Goal: Task Accomplishment & Management: Complete application form

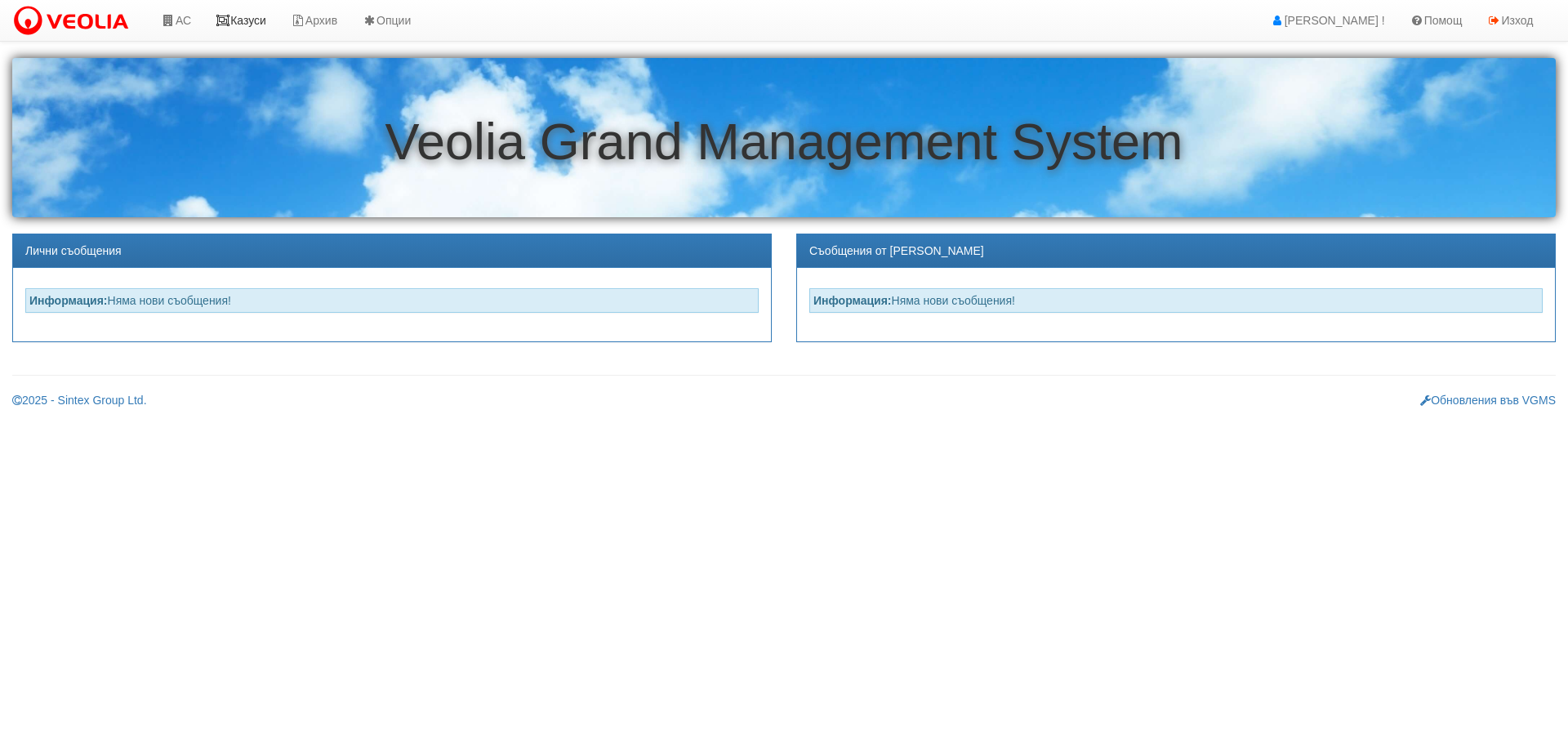
click at [259, 23] on link "Казуси" at bounding box center [240, 20] width 75 height 41
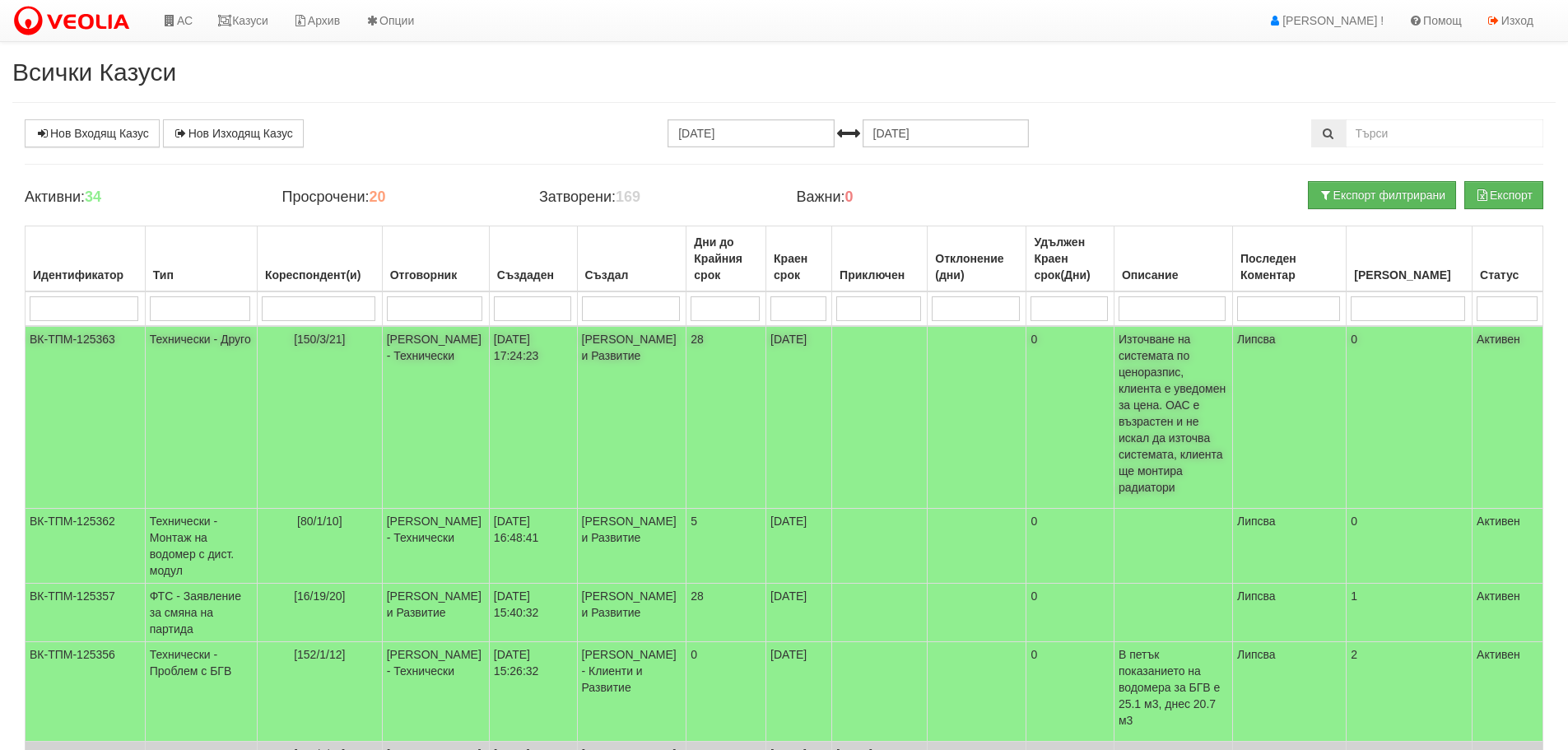
click at [337, 339] on span "[150/3/21]" at bounding box center [319, 339] width 51 height 14
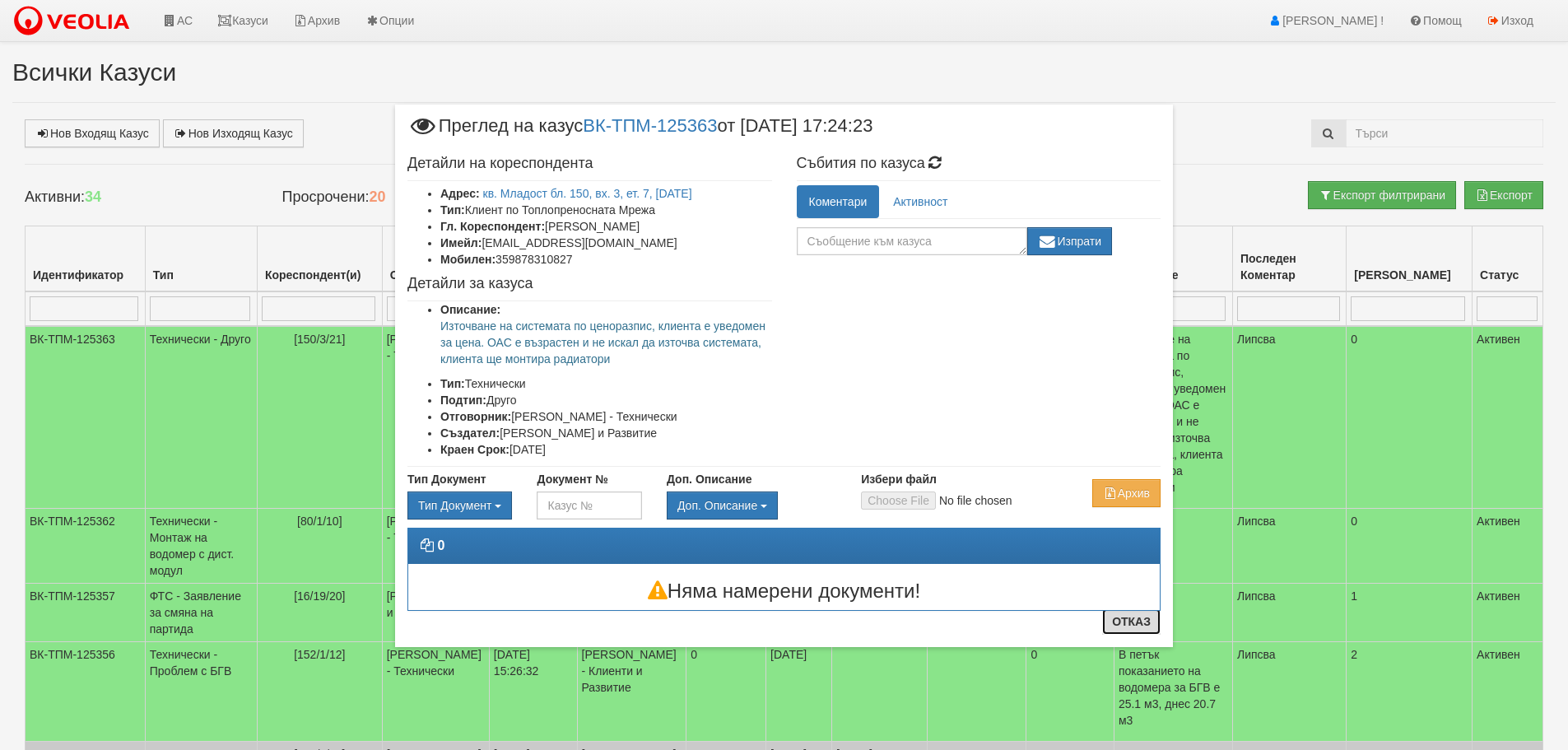
click at [1142, 625] on button "Отказ" at bounding box center [1131, 621] width 58 height 26
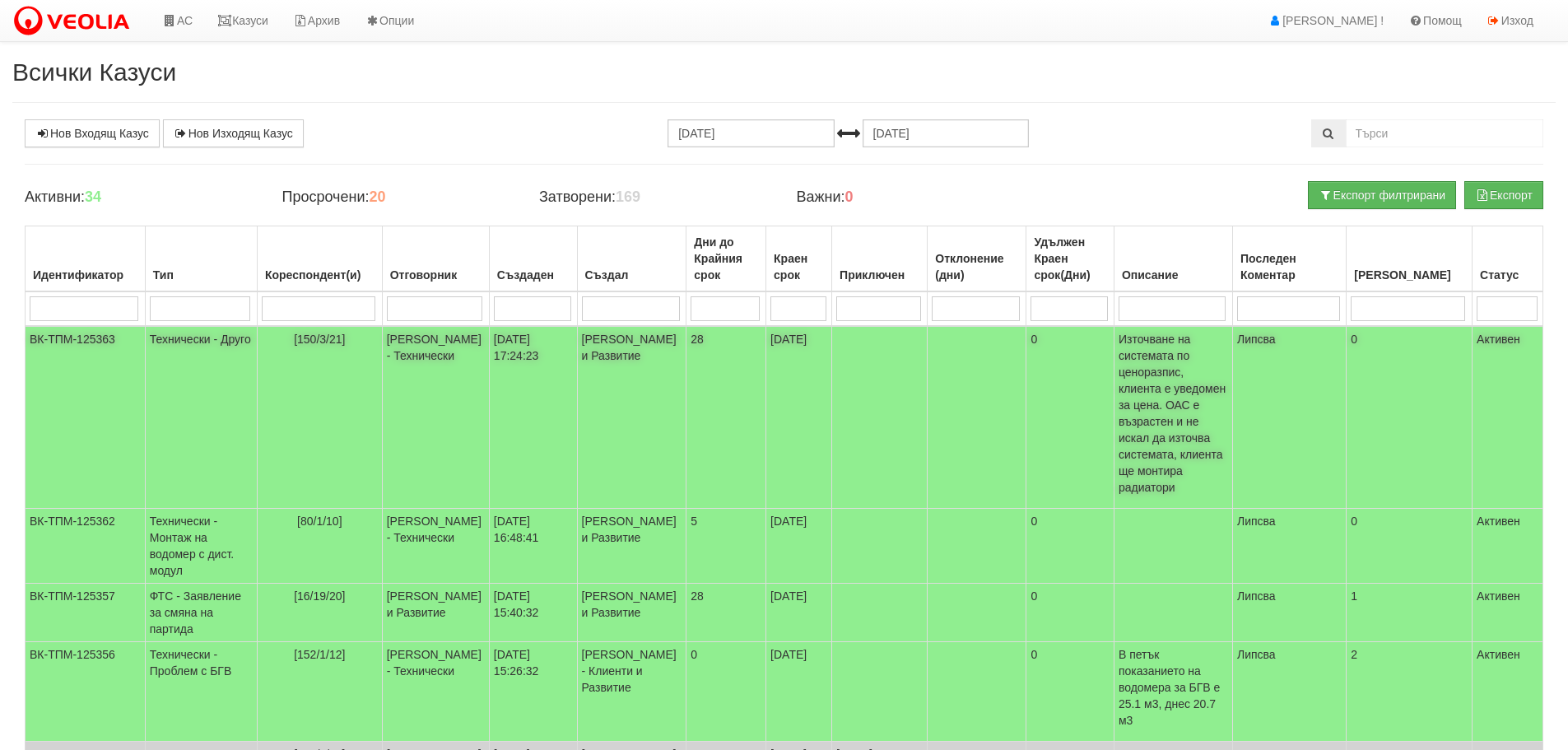
click at [190, 338] on td "Технически - Друго" at bounding box center [201, 417] width 112 height 183
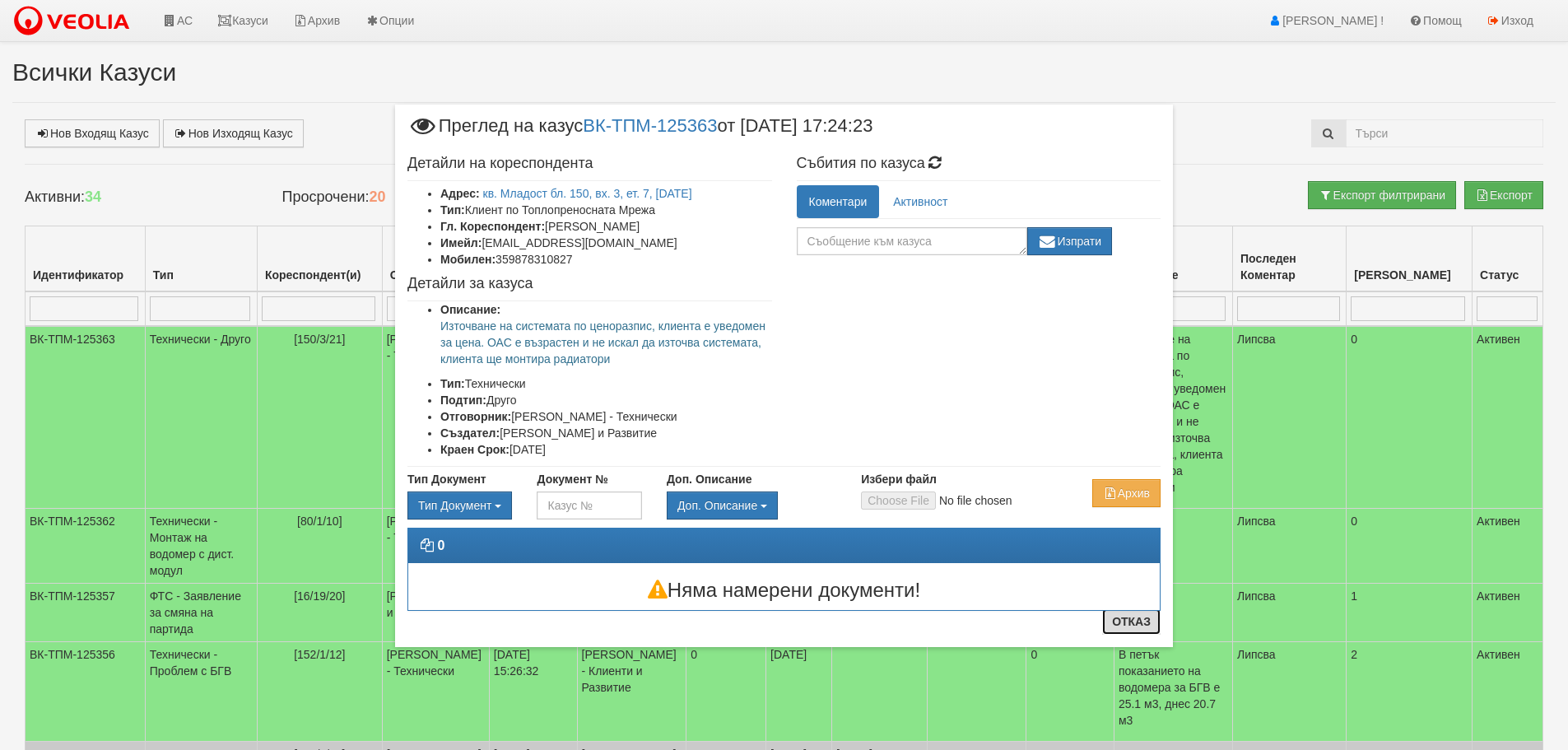
click at [1150, 621] on button "Отказ" at bounding box center [1131, 621] width 58 height 26
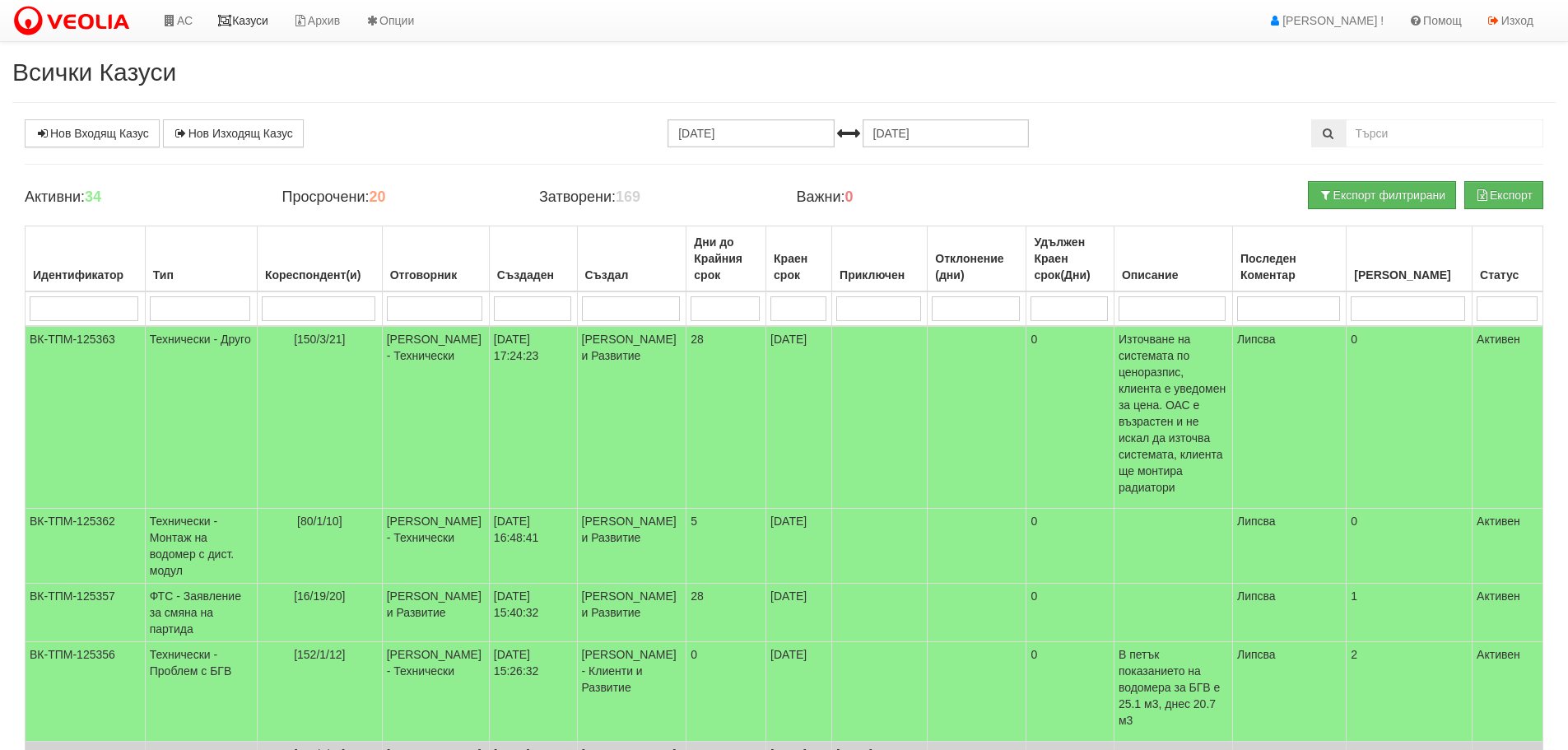
click at [262, 24] on link "Казуси" at bounding box center [242, 20] width 75 height 41
click at [174, 509] on td "Технически - Монтаж на водомер с дист. модул" at bounding box center [201, 546] width 112 height 75
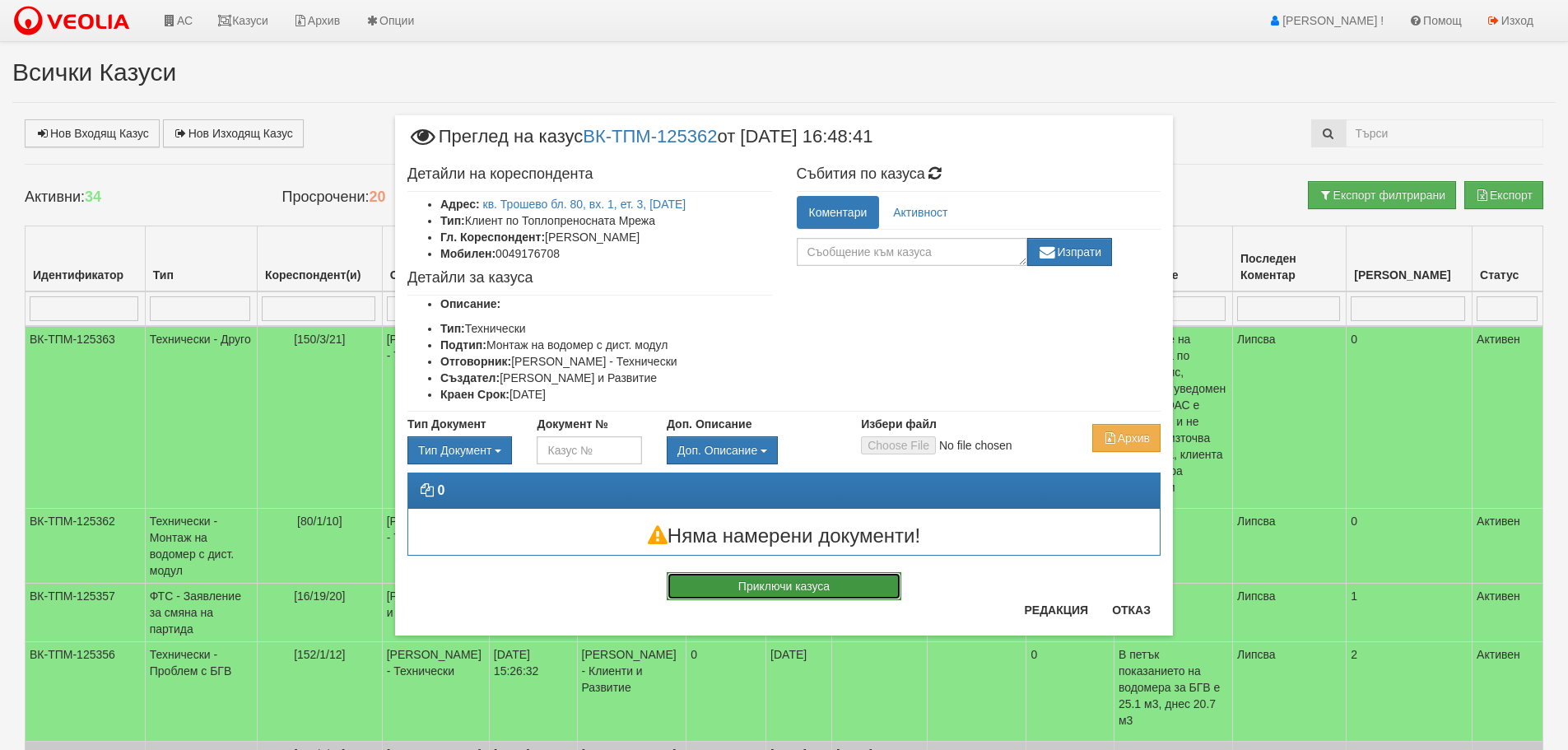
click at [847, 589] on button "Приключи казуса" at bounding box center [784, 586] width 234 height 28
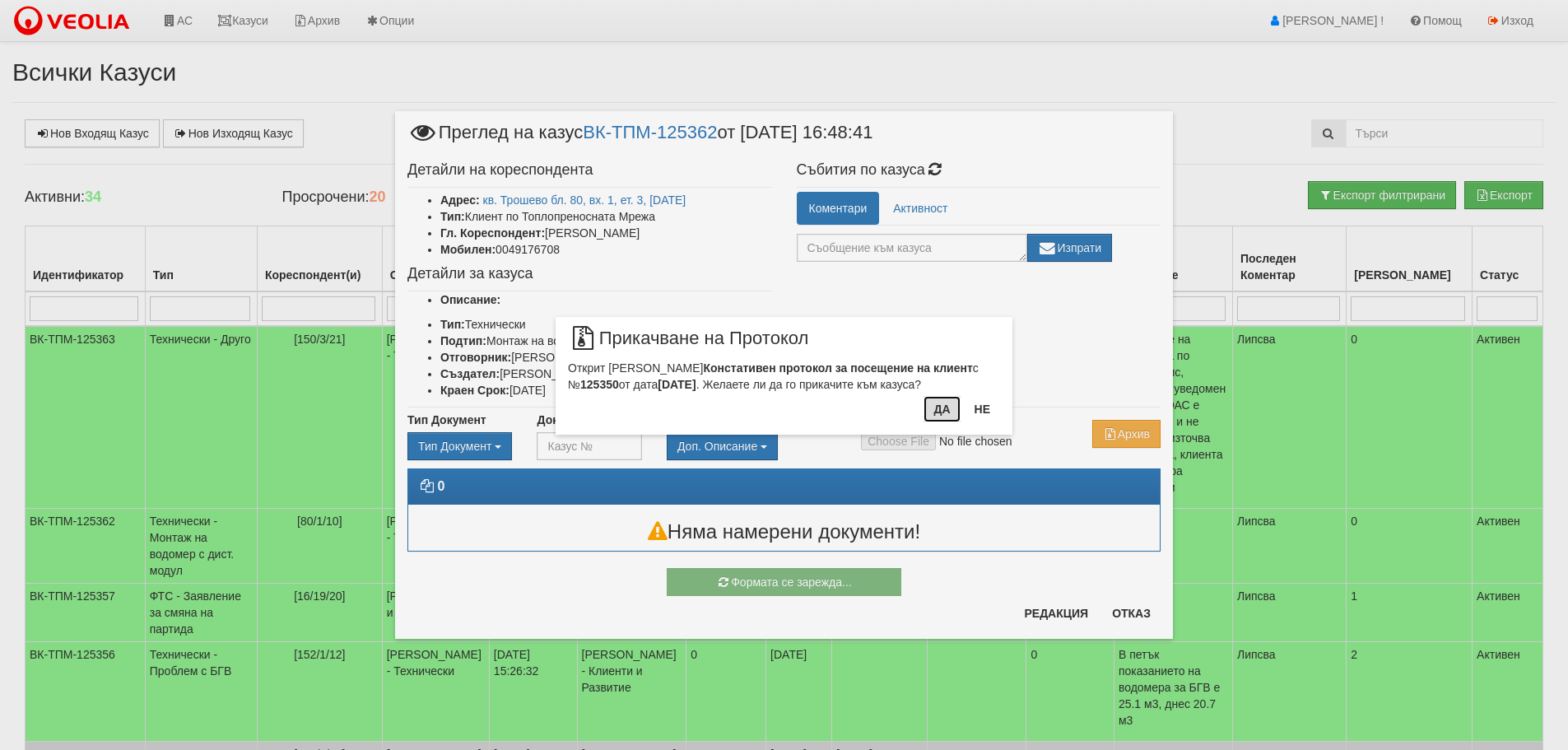
click at [943, 410] on button "Да" at bounding box center [941, 409] width 36 height 26
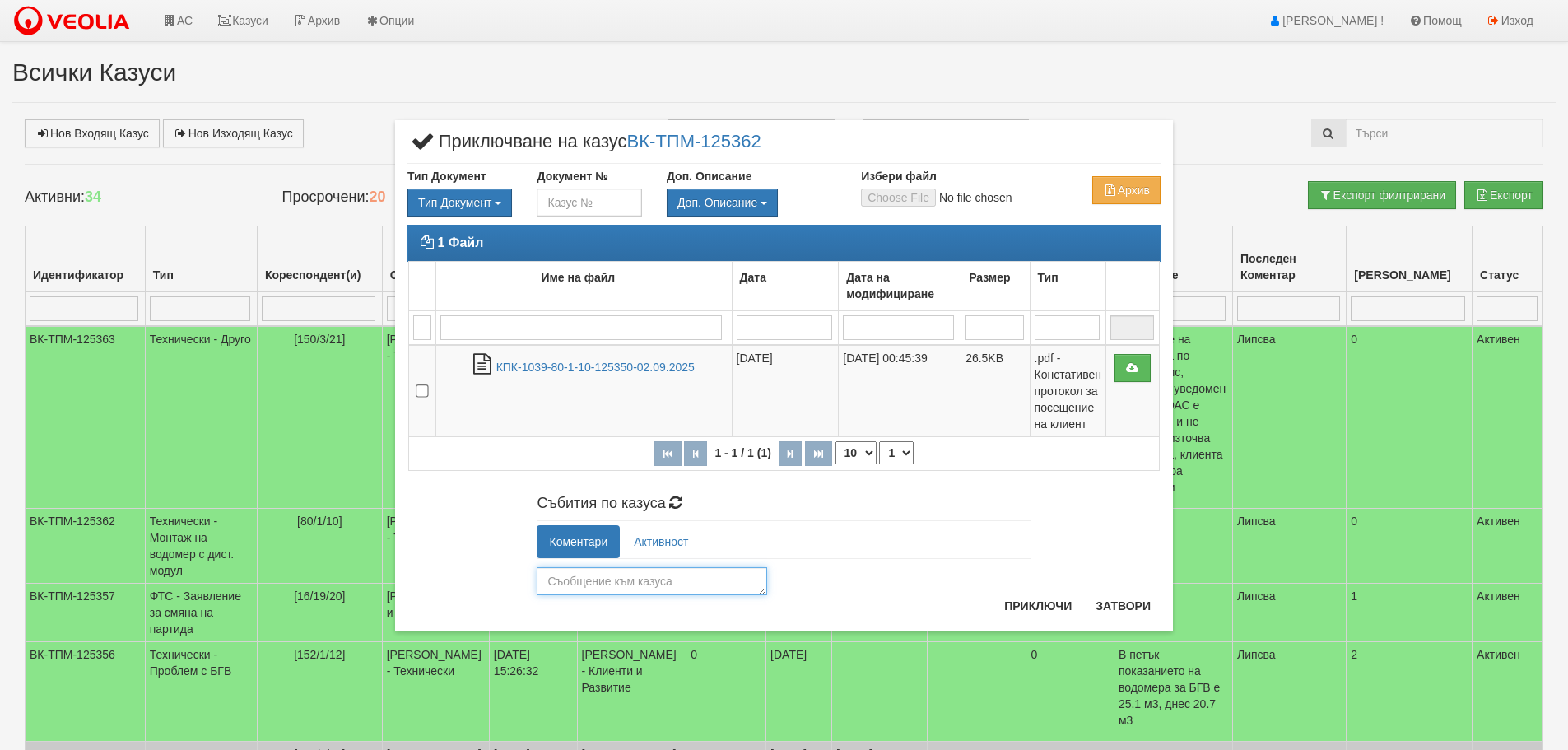
click at [690, 584] on textarea at bounding box center [652, 581] width 230 height 28
type textarea "Готов"
click at [1037, 600] on button "Приключи" at bounding box center [1037, 605] width 87 height 26
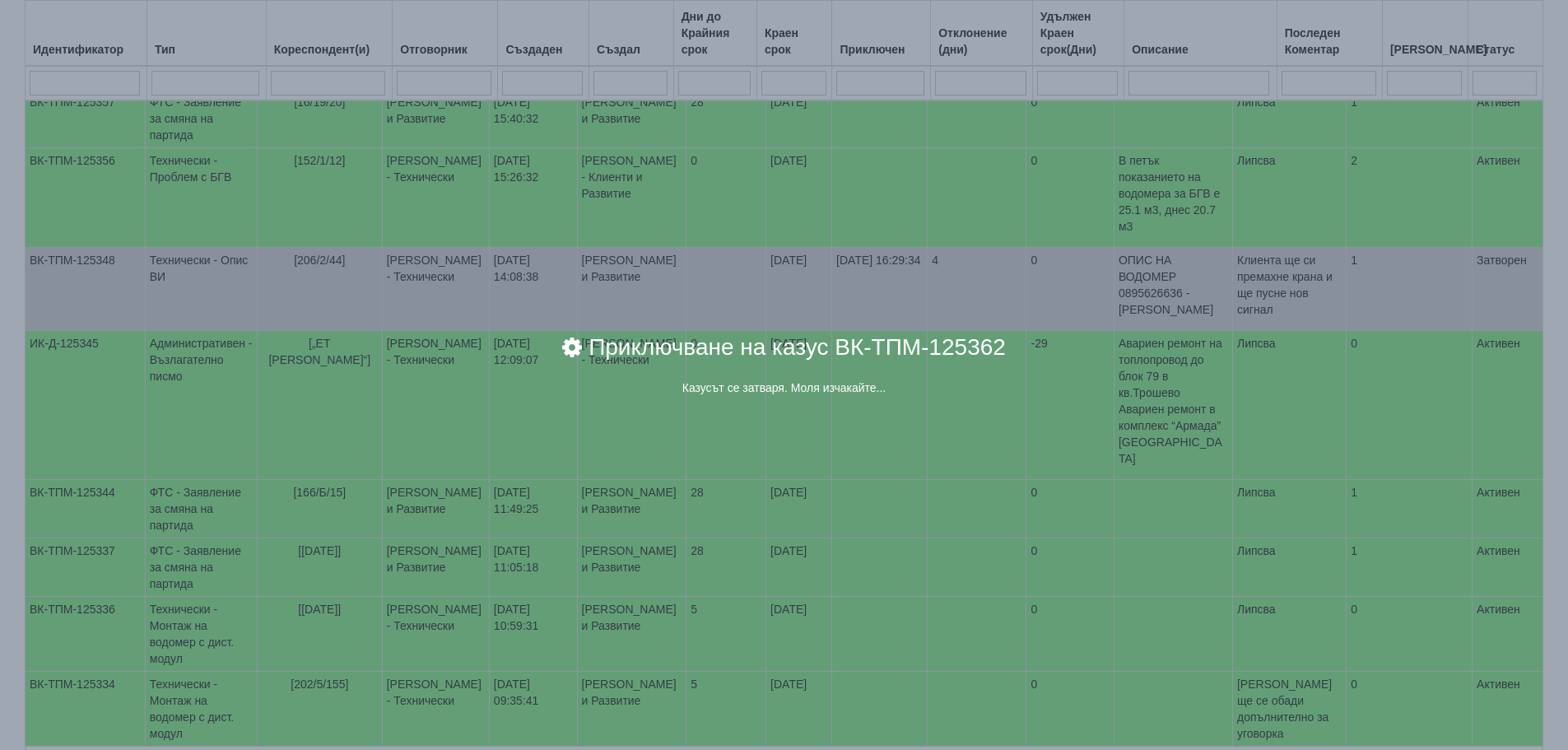
scroll to position [521, 0]
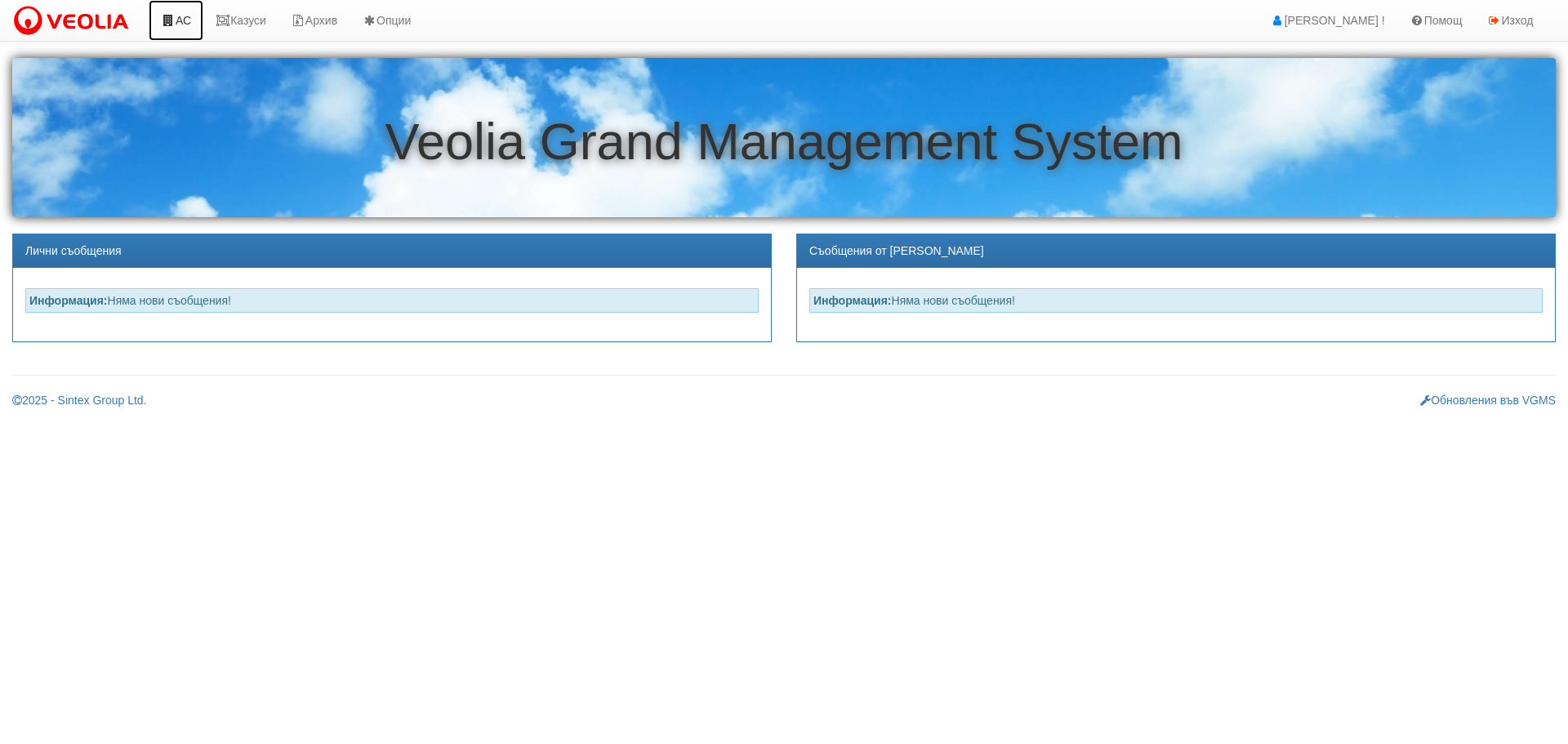
click at [186, 23] on link "АС" at bounding box center [175, 20] width 55 height 41
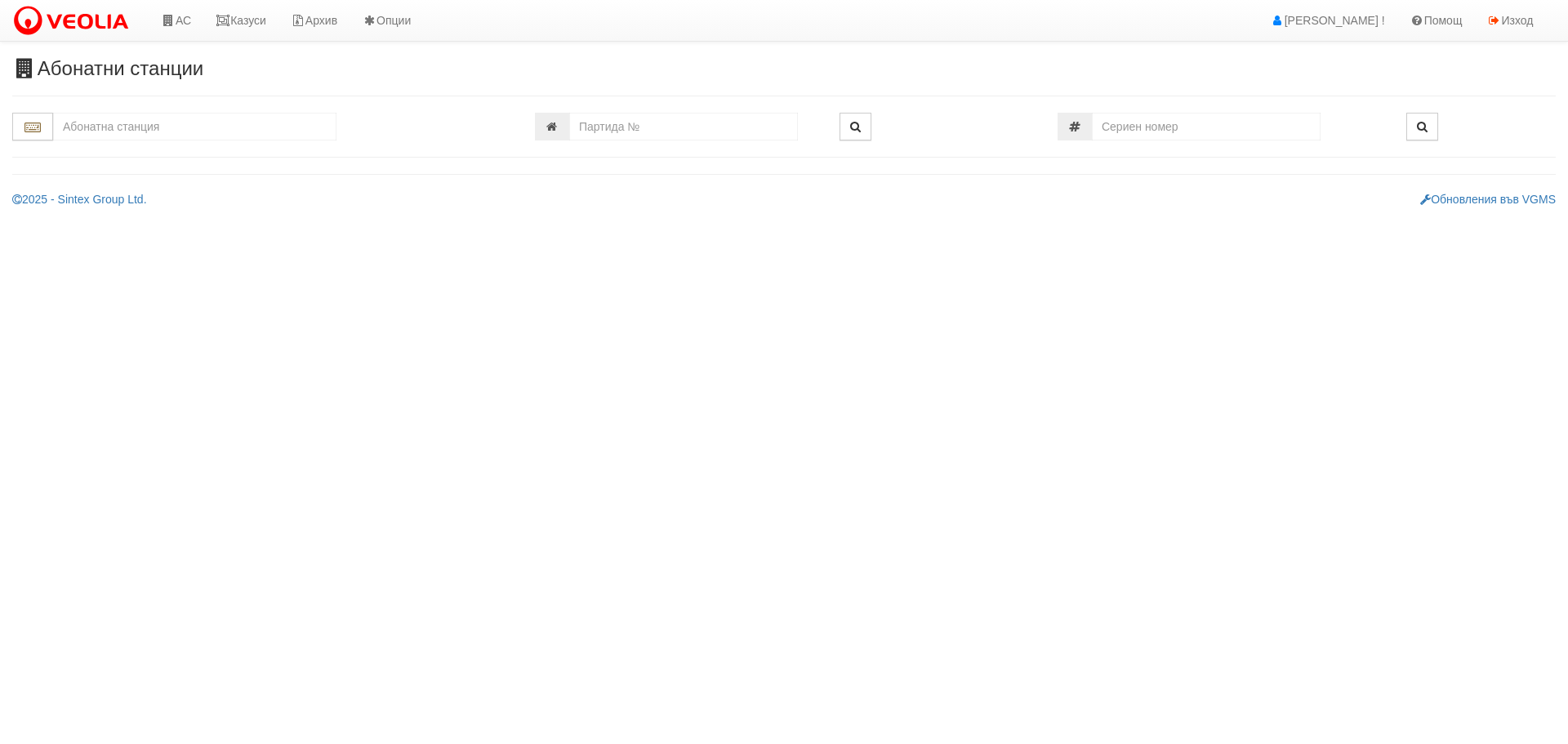
click at [170, 130] on input "text" at bounding box center [195, 126] width 284 height 28
click at [144, 173] on div "105/2 - Младост - "ТЕХЕМ"" at bounding box center [195, 171] width 279 height 18
type input "105/2 - Младост - "ТЕХЕМ""
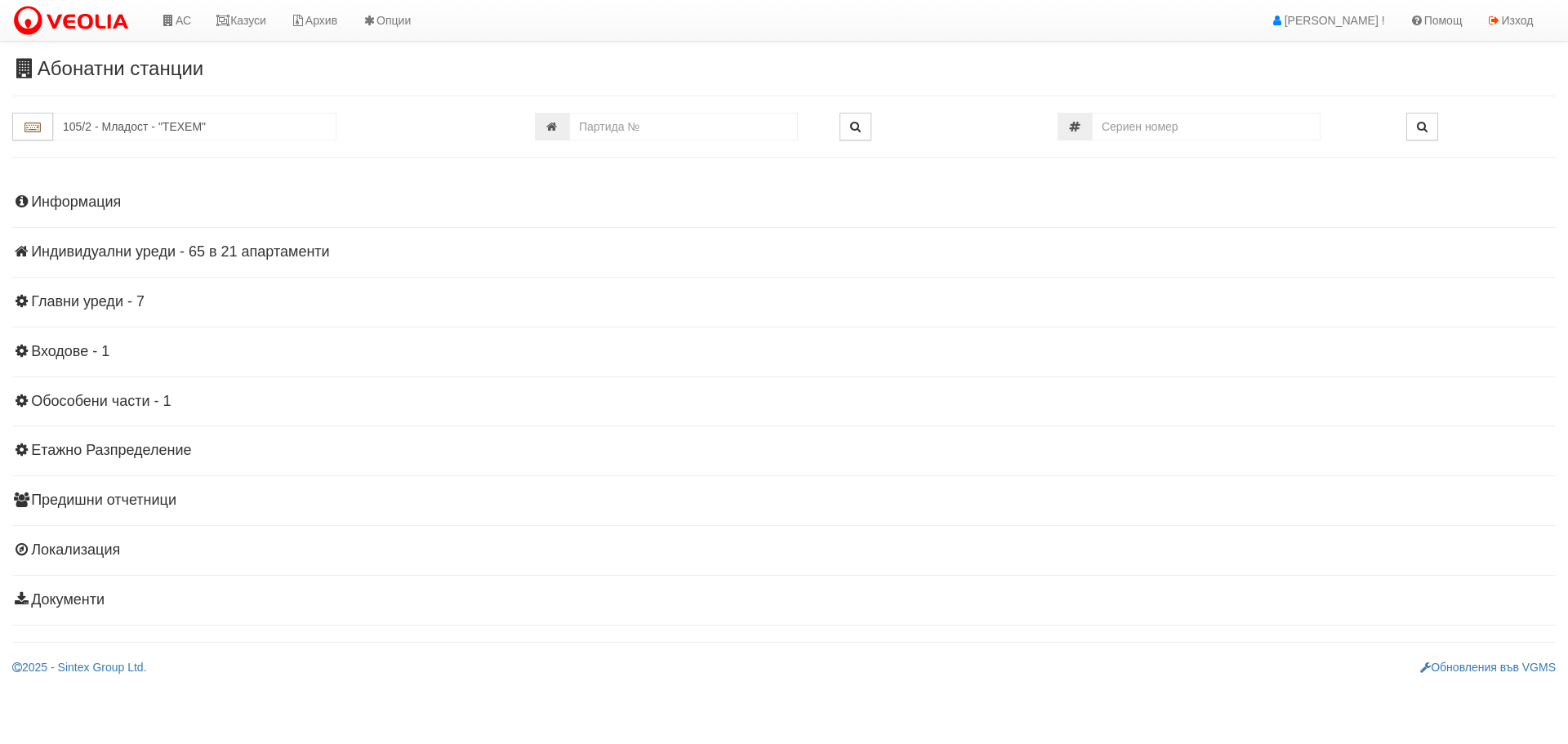
click at [127, 254] on h4 "Индивидуални уреди - 65 в 21 апартаменти" at bounding box center [784, 252] width 1543 height 16
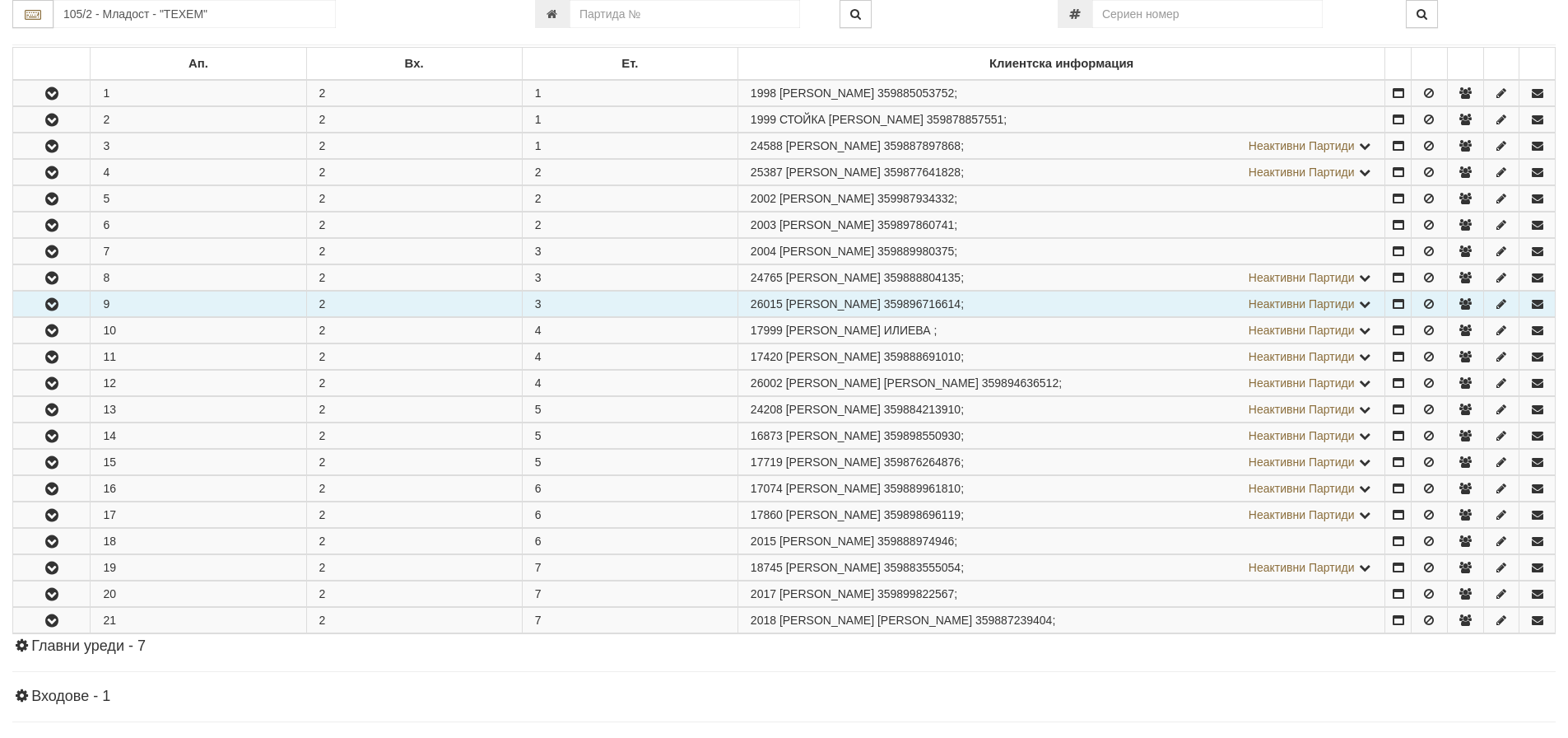
scroll to position [329, 0]
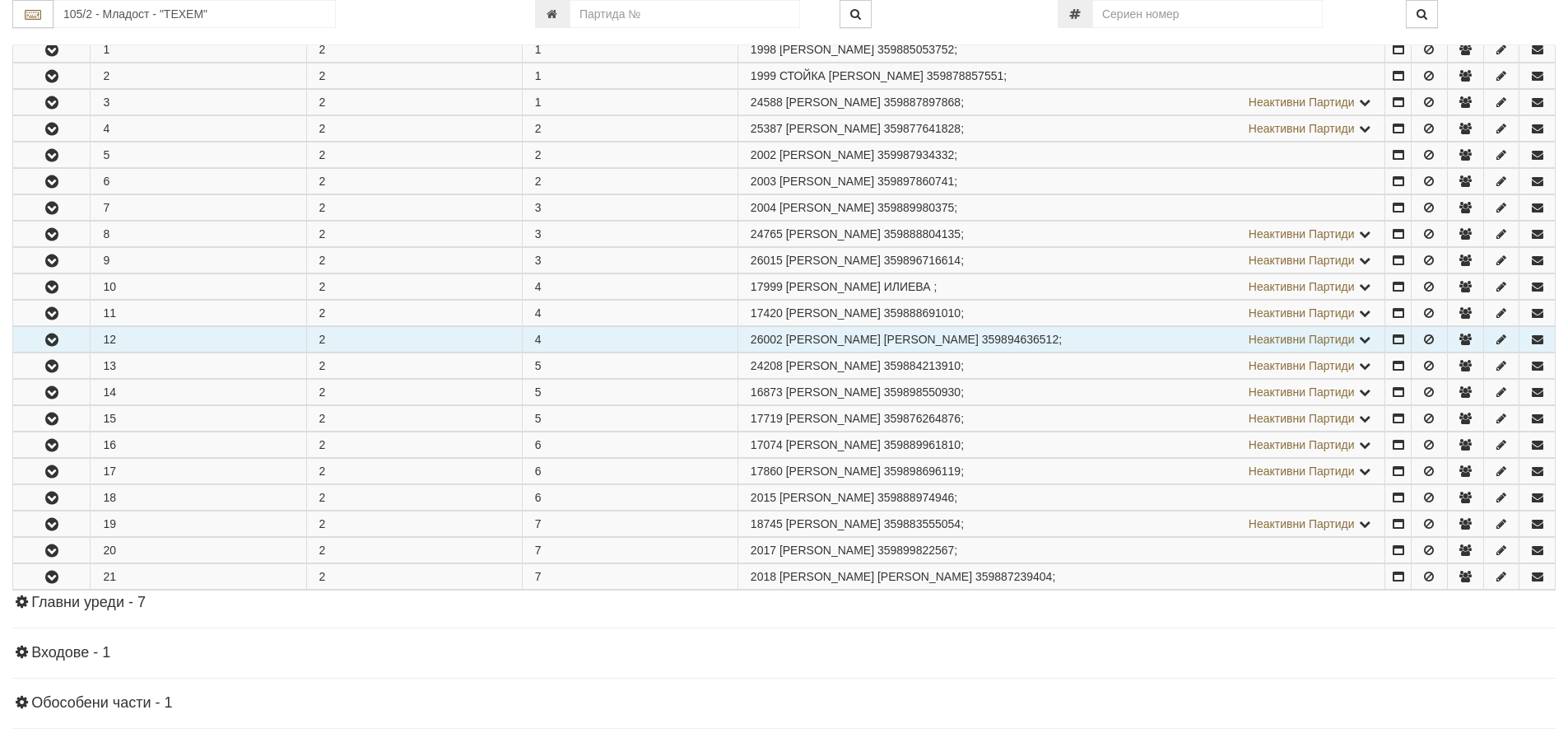
click at [51, 337] on icon "button" at bounding box center [52, 340] width 19 height 12
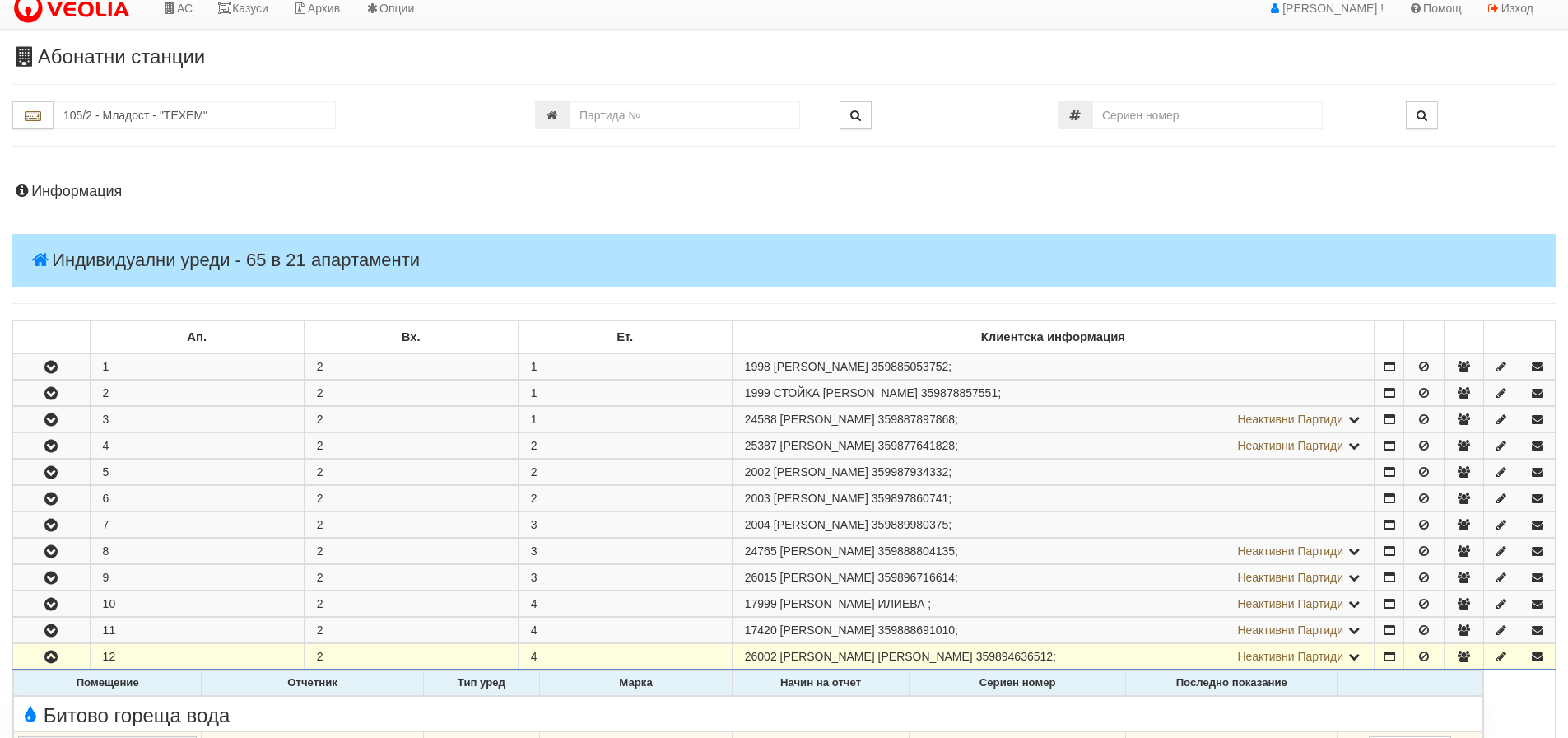
scroll to position [0, 0]
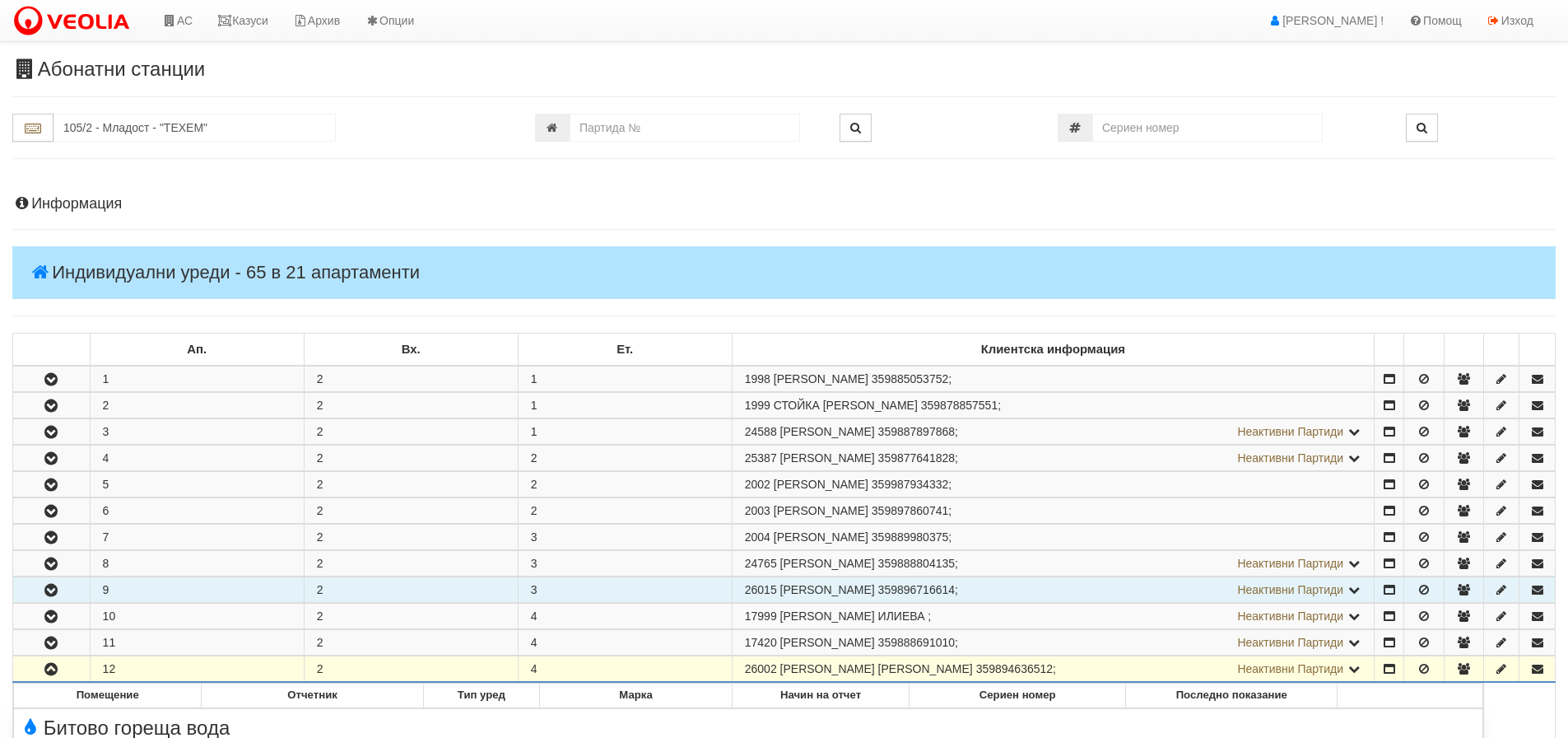
click at [48, 586] on icon "button" at bounding box center [51, 591] width 19 height 12
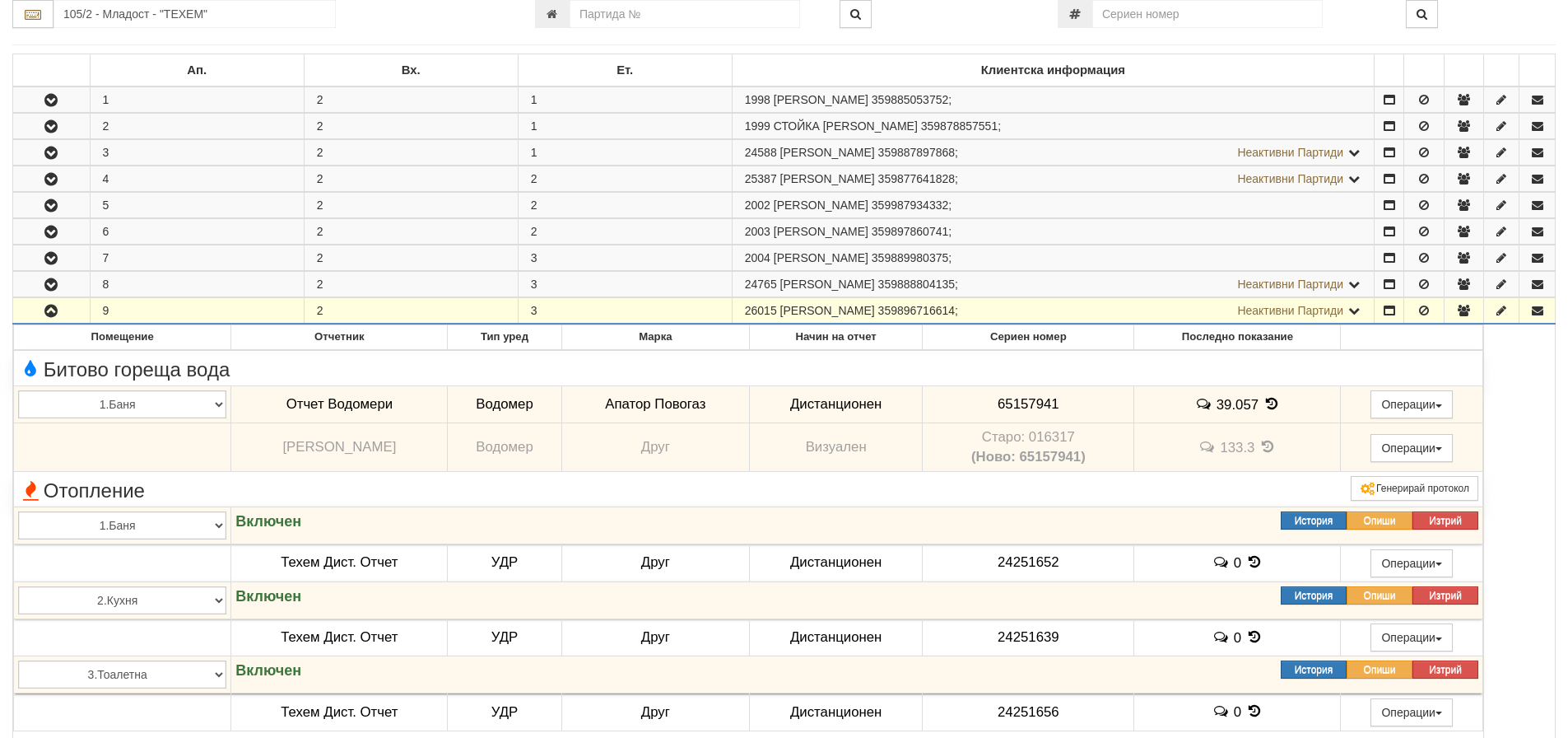
scroll to position [247, 0]
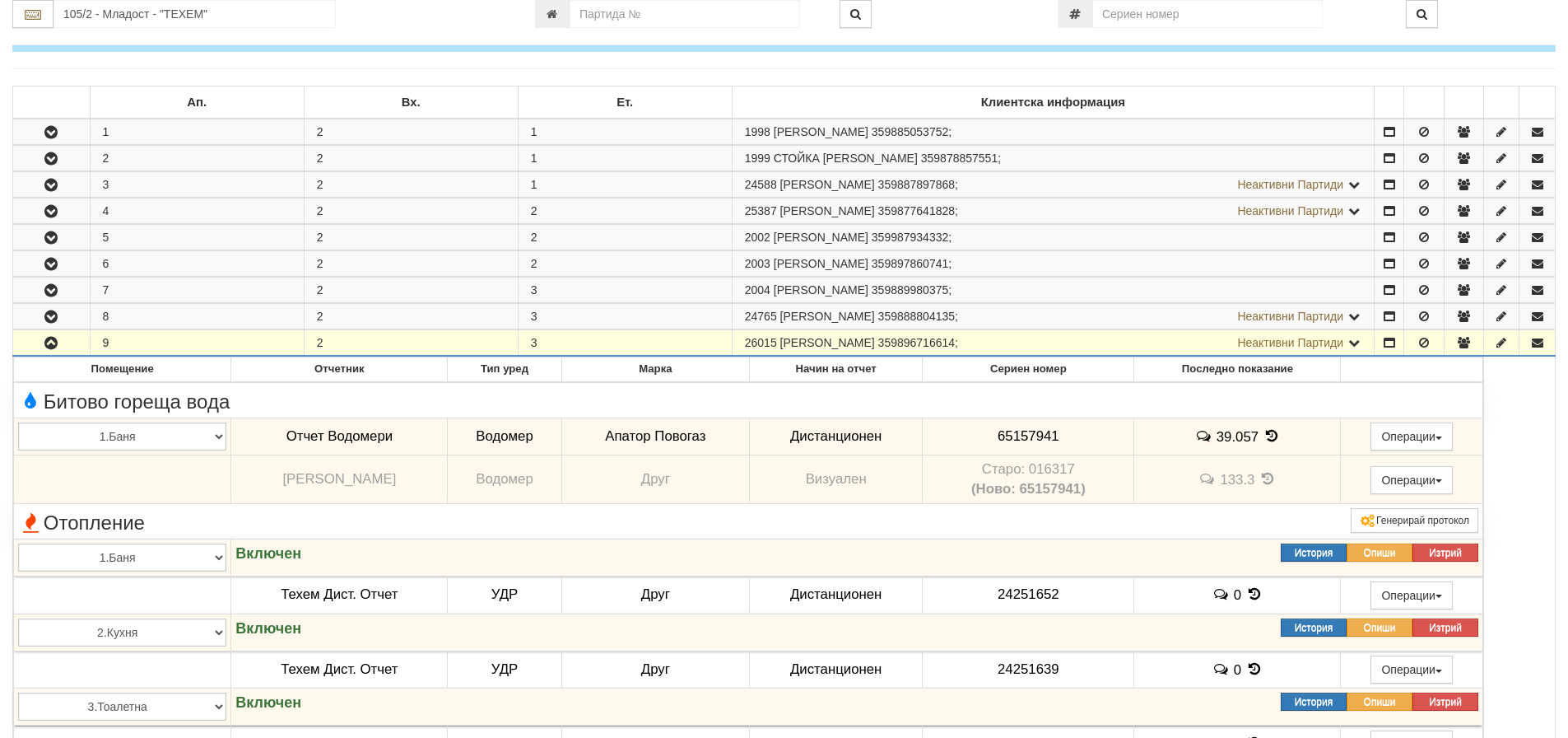
click at [53, 338] on icon "button" at bounding box center [51, 344] width 19 height 12
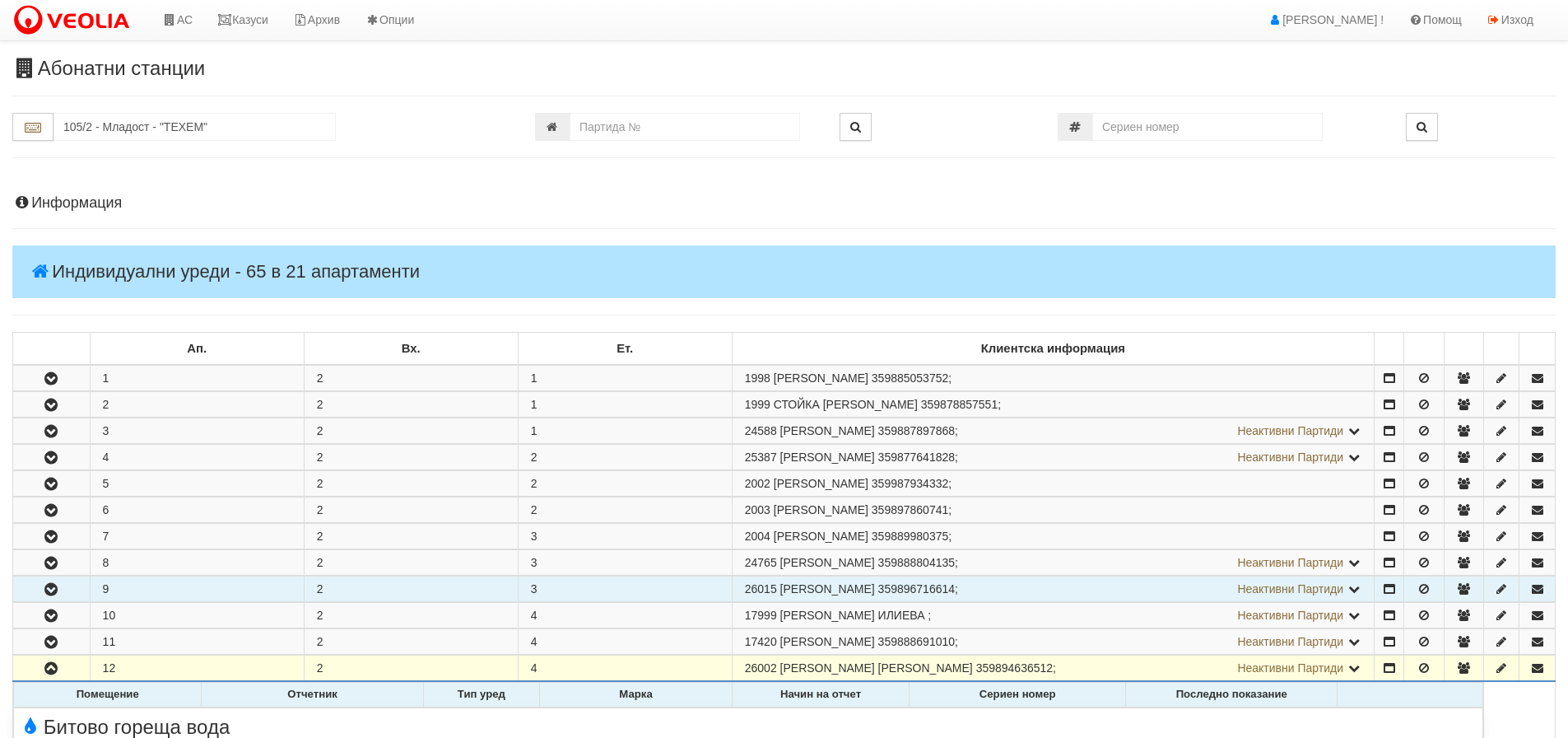
scroll to position [0, 0]
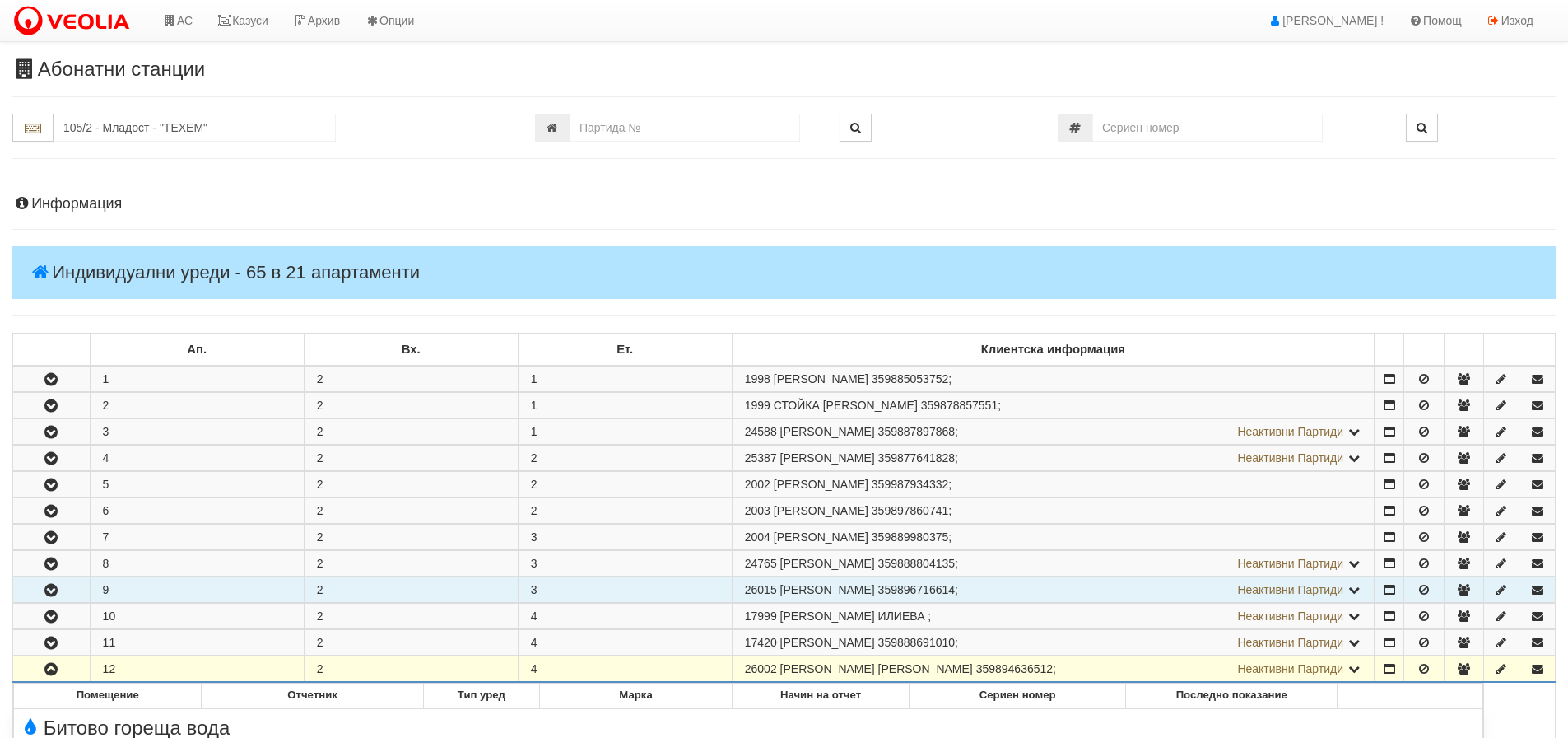
click at [52, 668] on icon "button" at bounding box center [51, 669] width 19 height 12
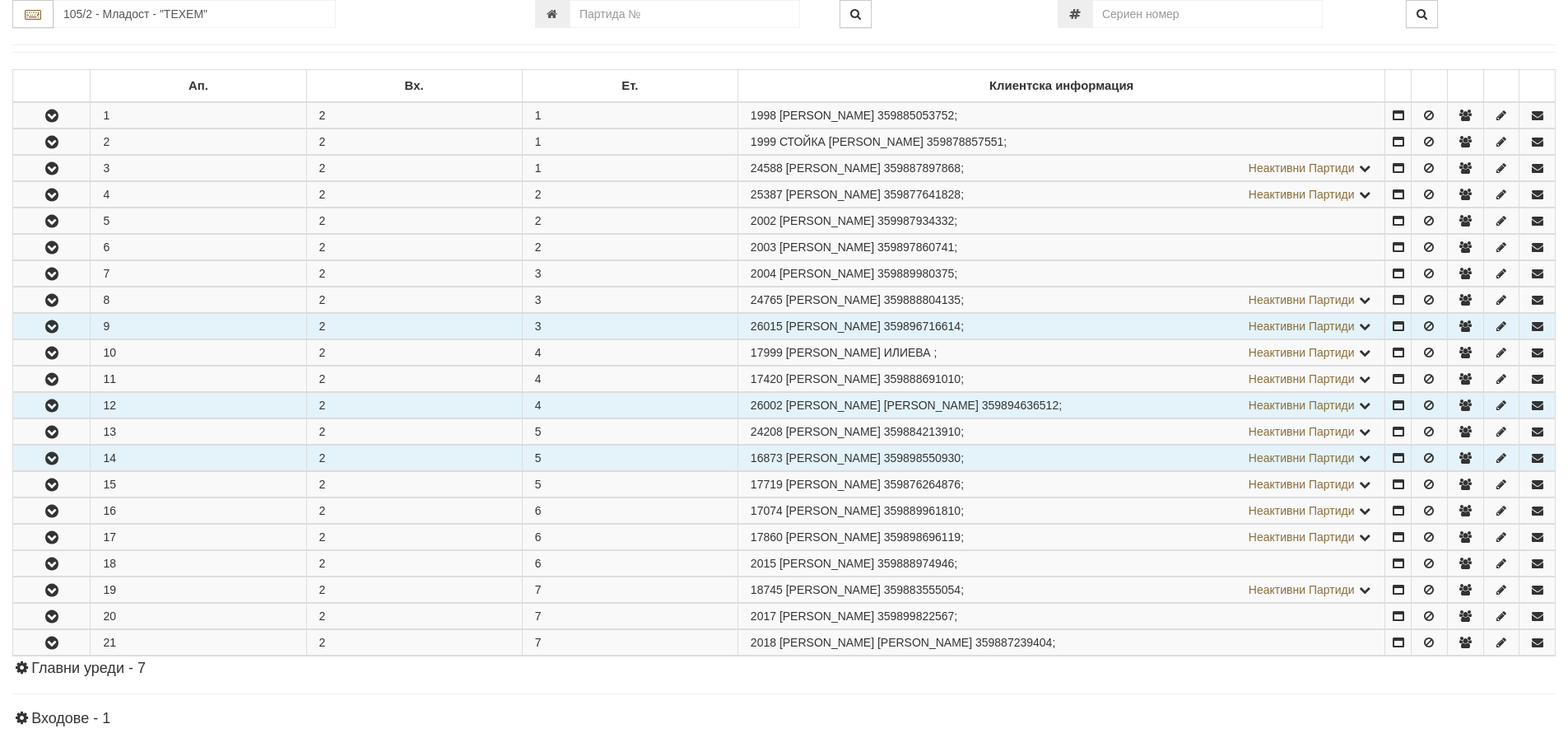
scroll to position [494, 0]
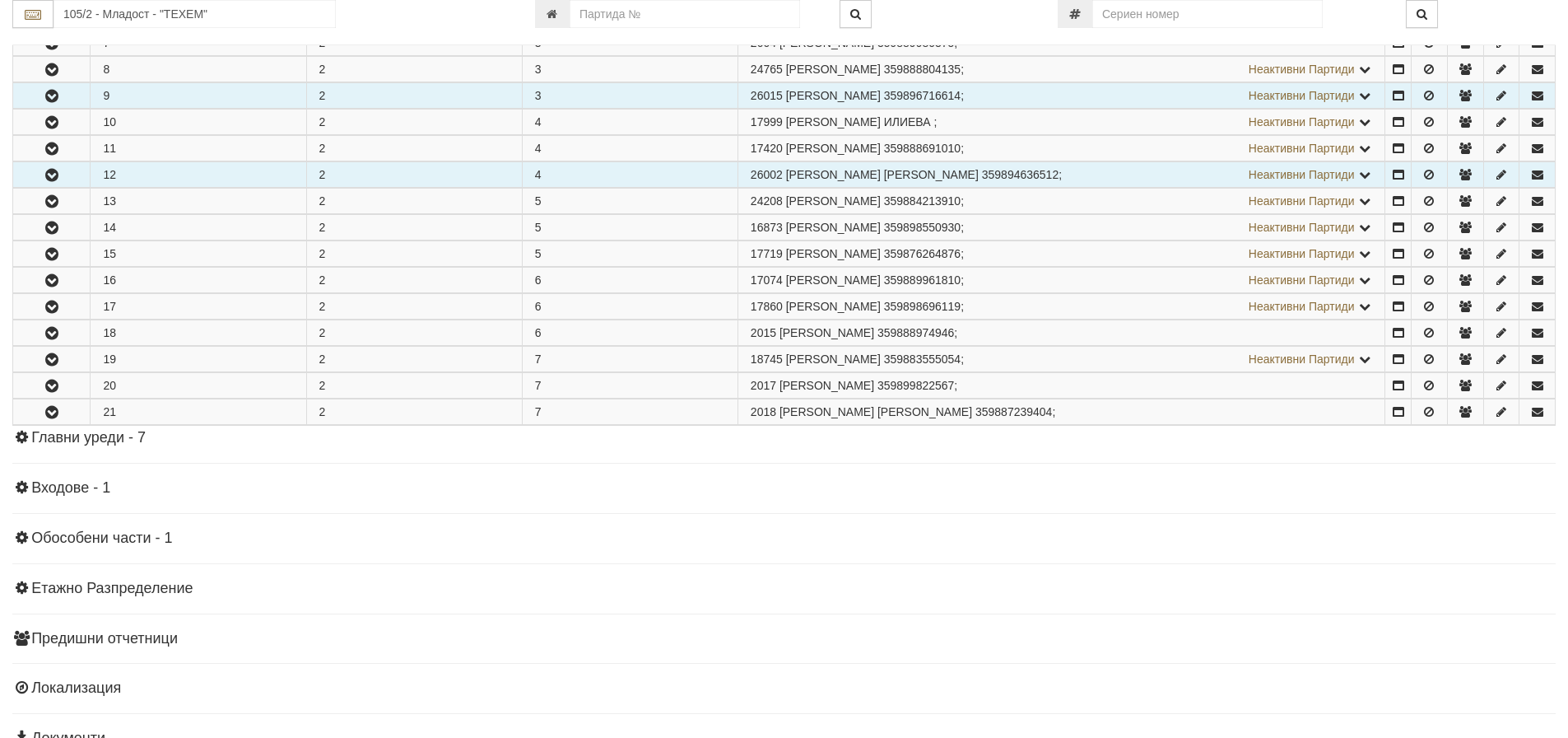
click at [52, 91] on icon "button" at bounding box center [52, 96] width 19 height 12
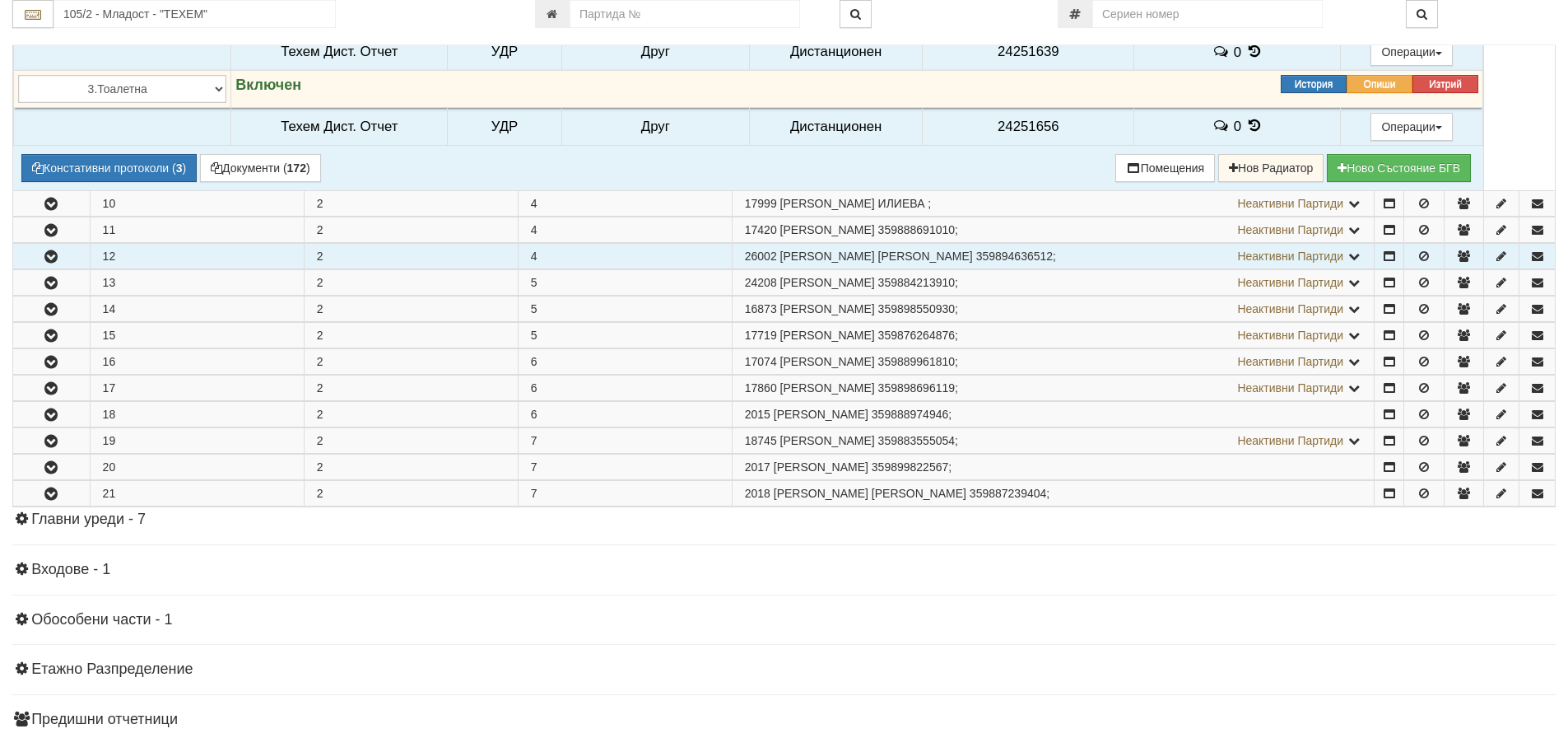
scroll to position [906, 0]
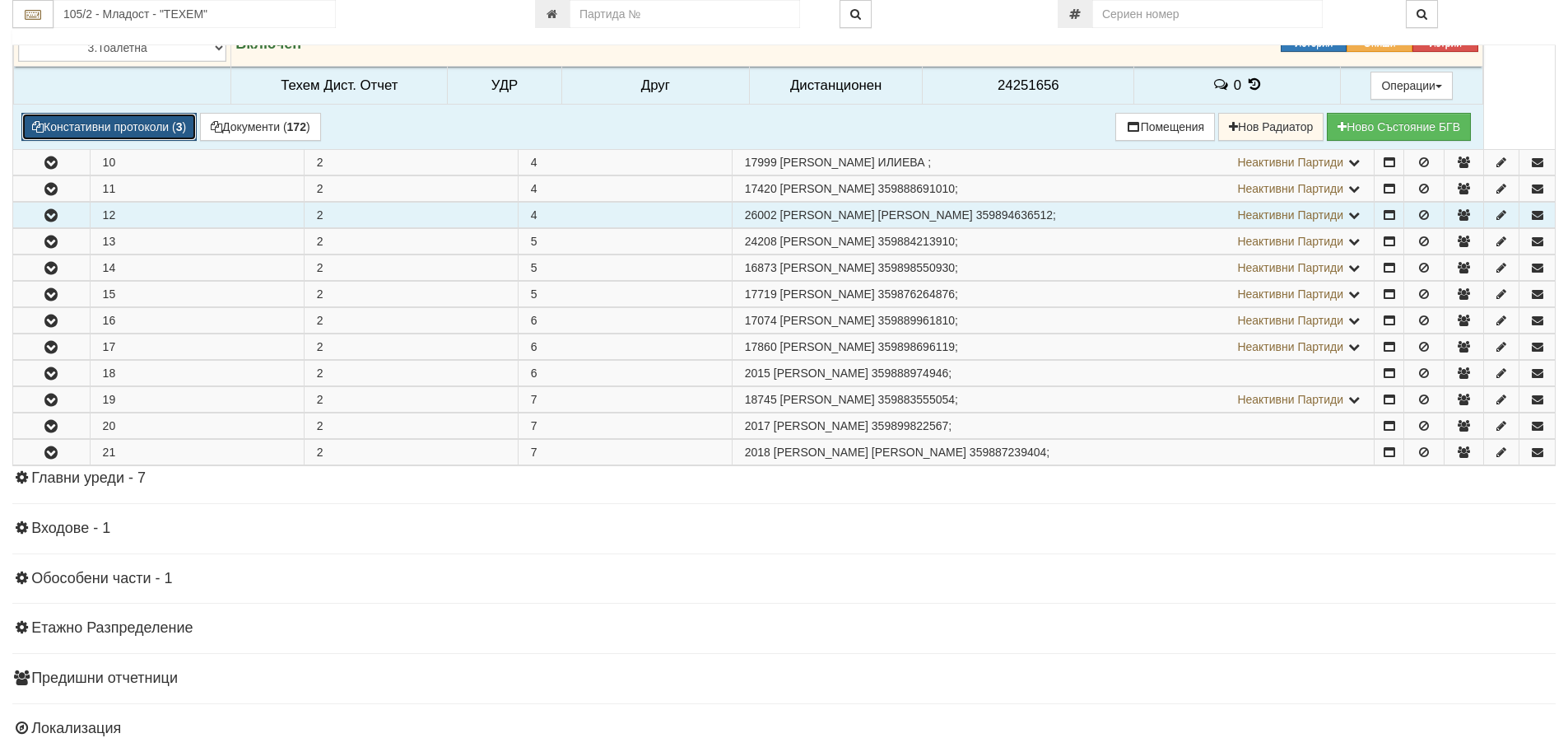
click at [102, 132] on button "Констативни протоколи ( 3 )" at bounding box center [108, 126] width 175 height 28
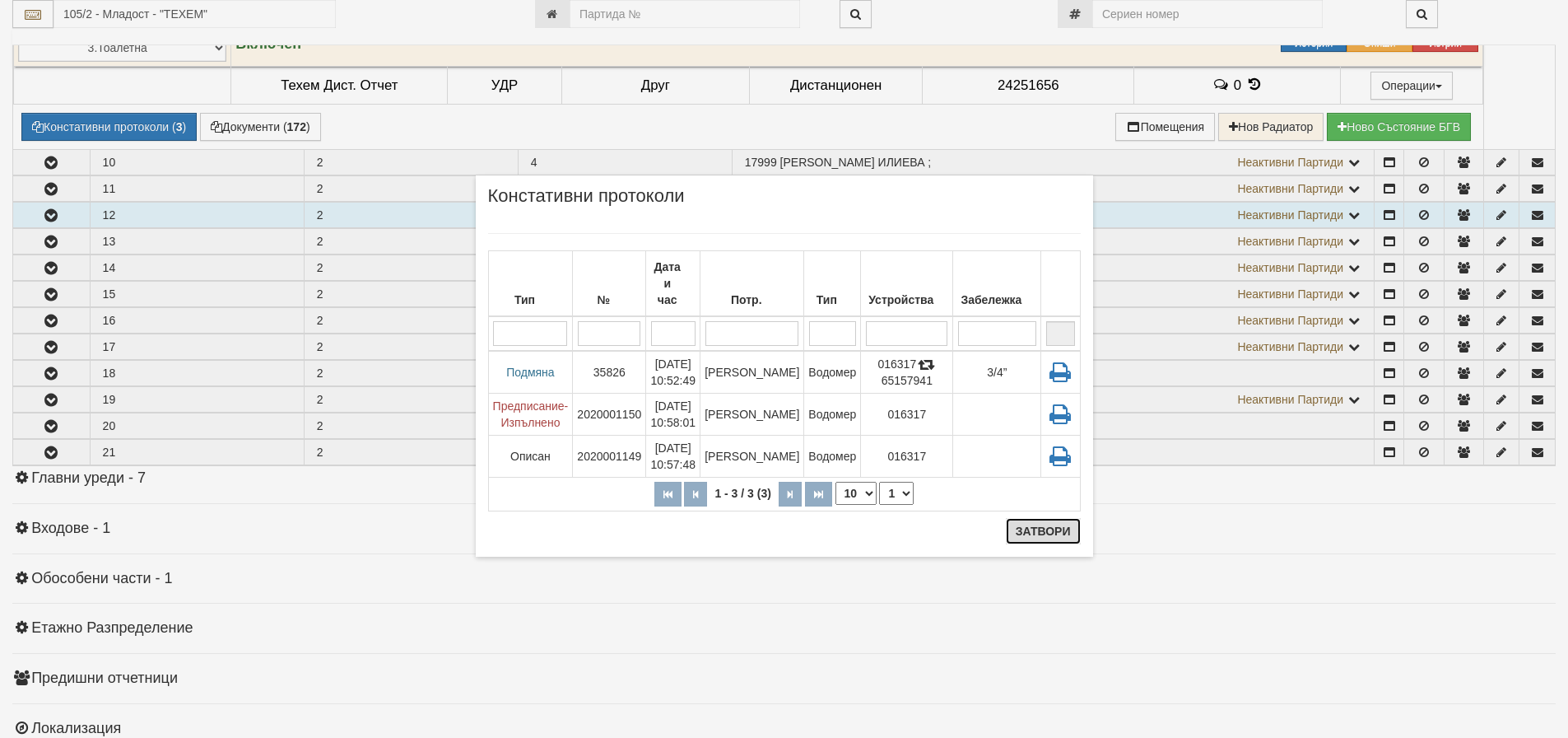
click at [1049, 531] on button "Затвори" at bounding box center [1043, 531] width 75 height 26
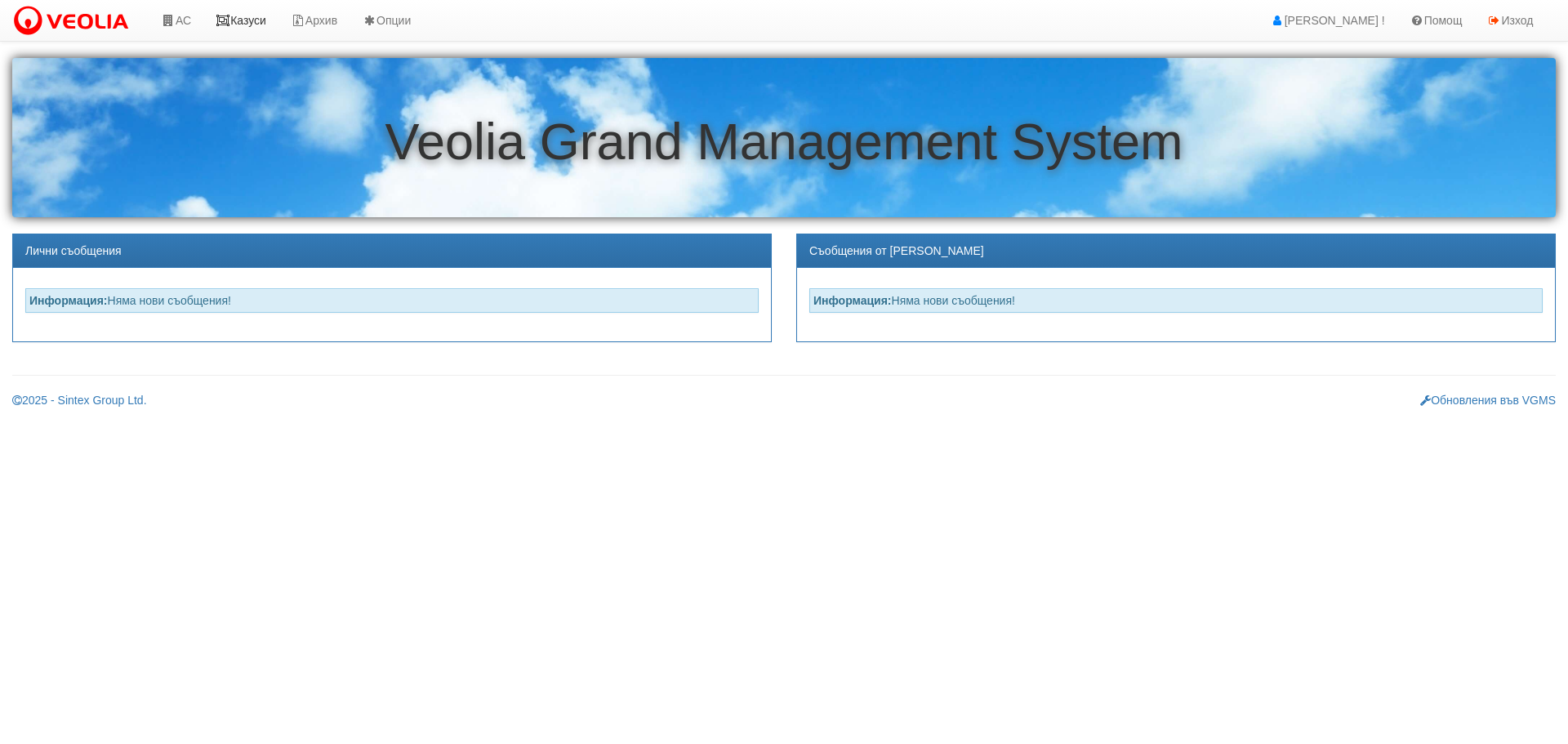
click at [239, 17] on link "Казуси" at bounding box center [240, 20] width 75 height 41
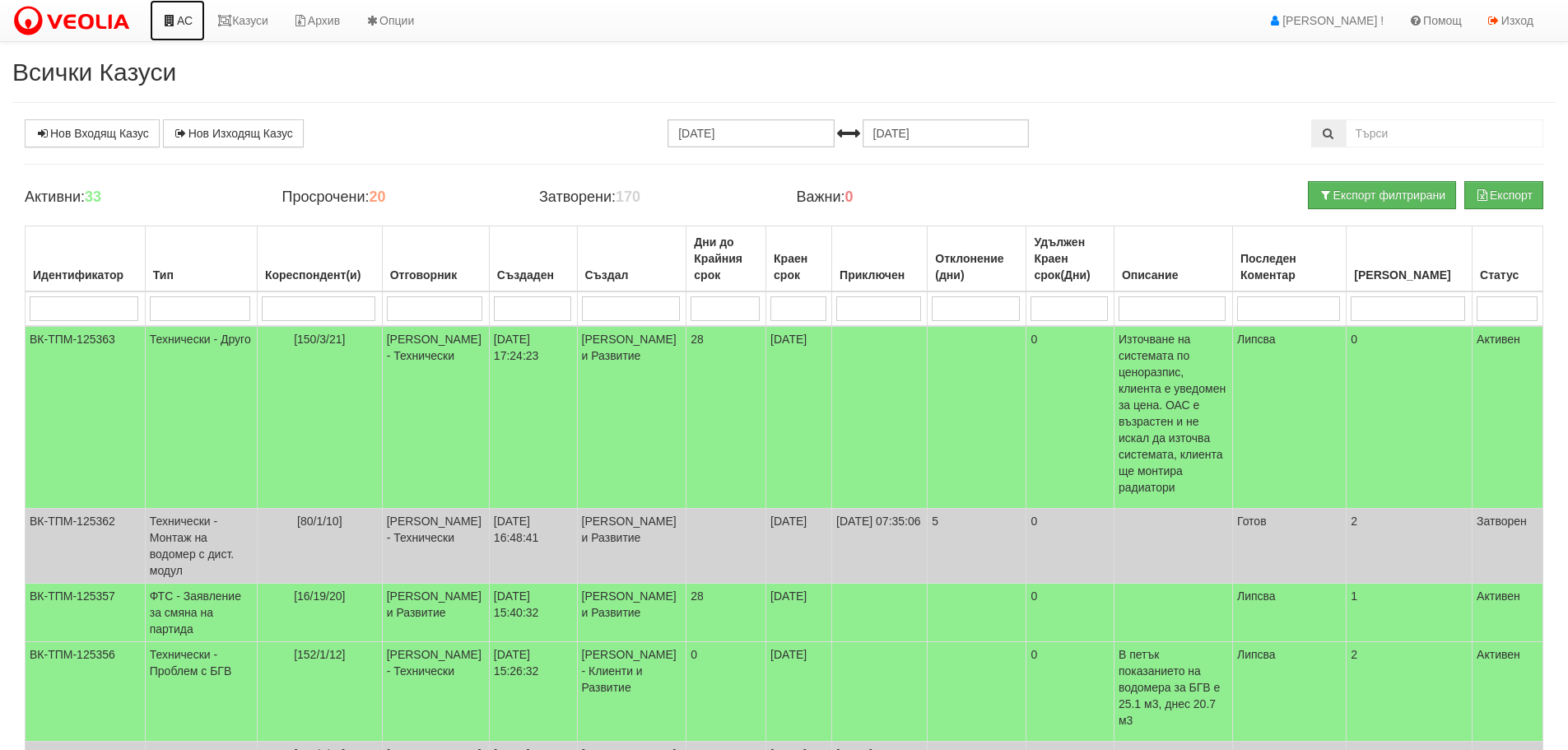
click at [192, 19] on link "АС" at bounding box center [177, 20] width 55 height 41
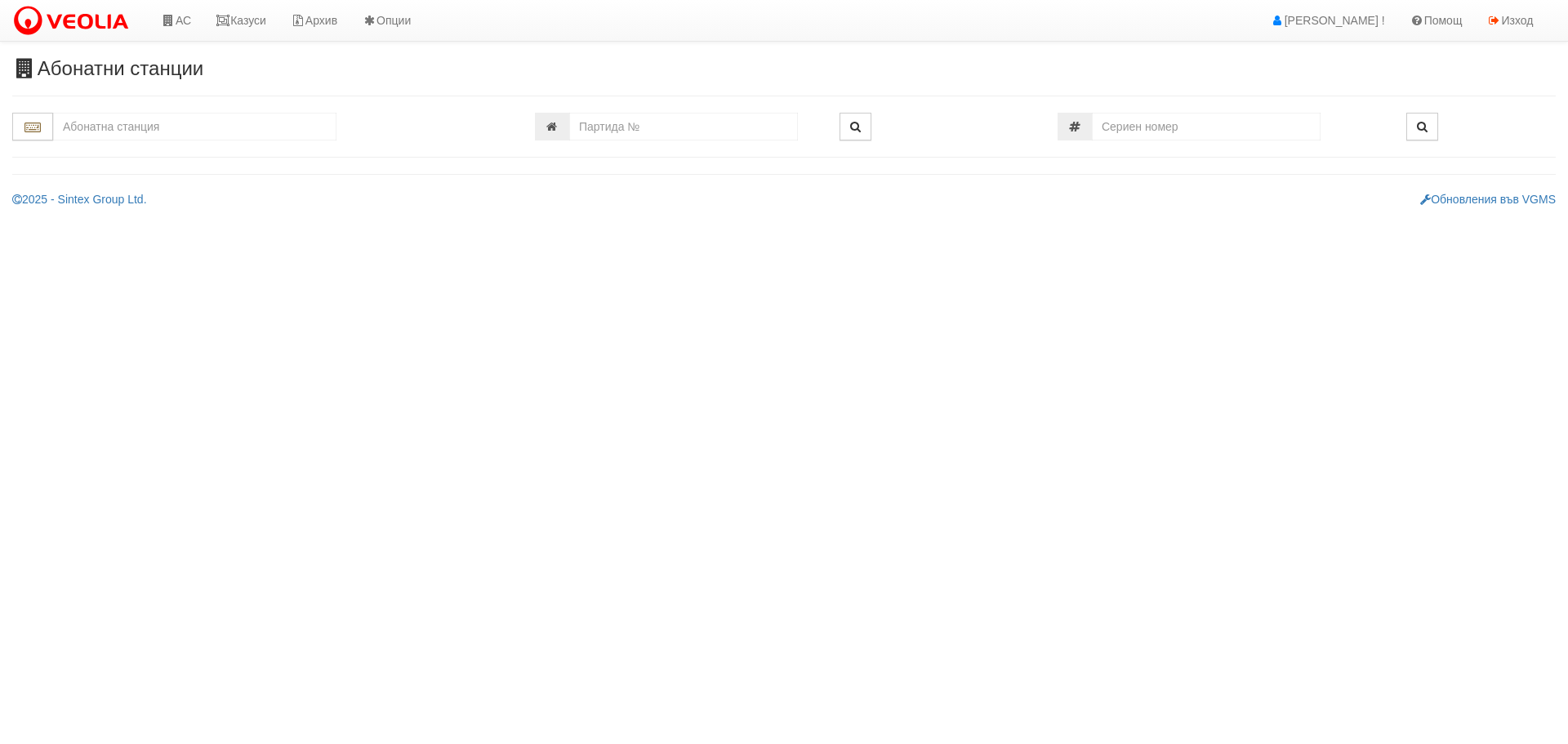
click at [217, 129] on input "text" at bounding box center [195, 126] width 284 height 28
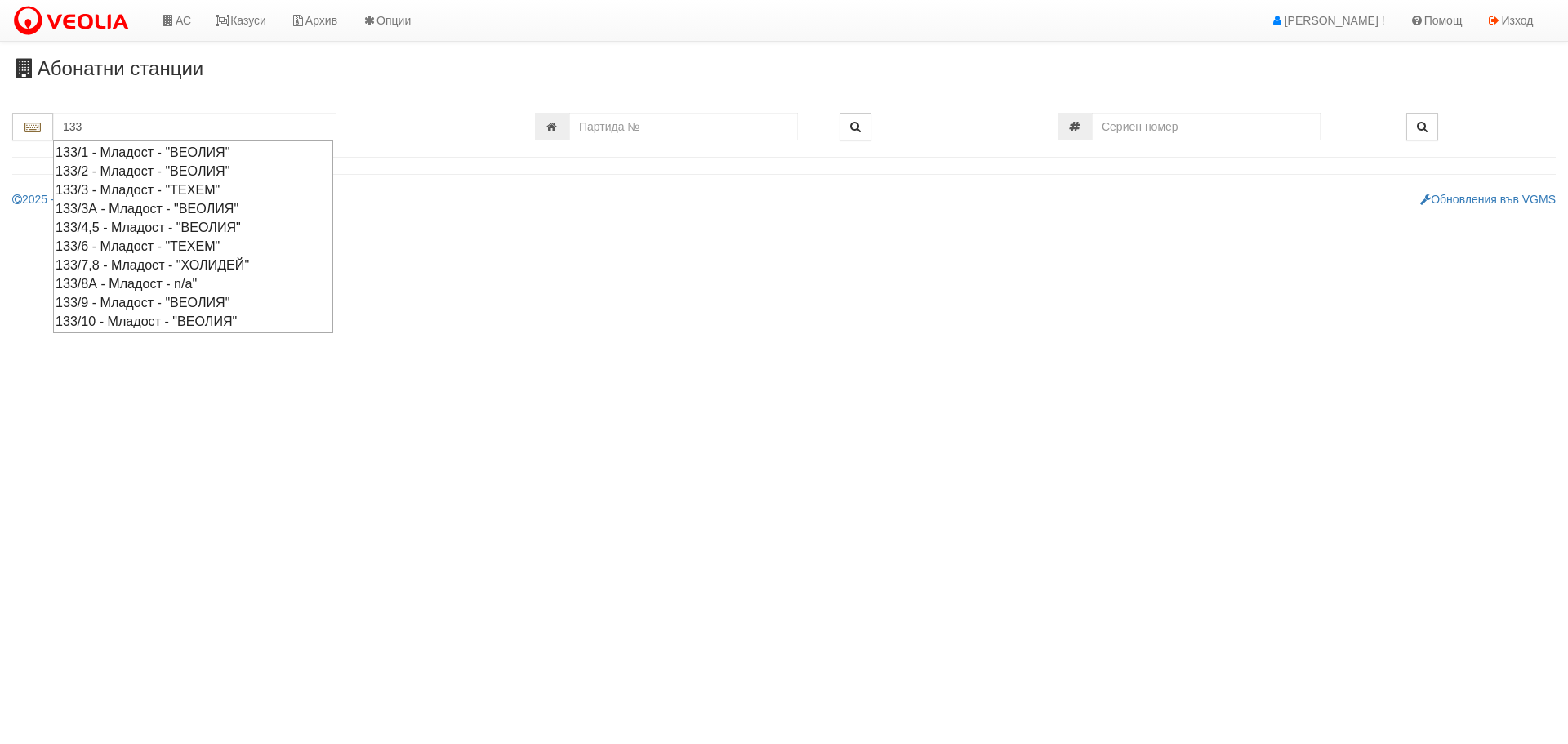
click at [132, 242] on div "133/6 - Младост - "ТЕХЕМ"" at bounding box center [193, 246] width 275 height 18
type input "133/6 - Младост - "ТЕХЕМ""
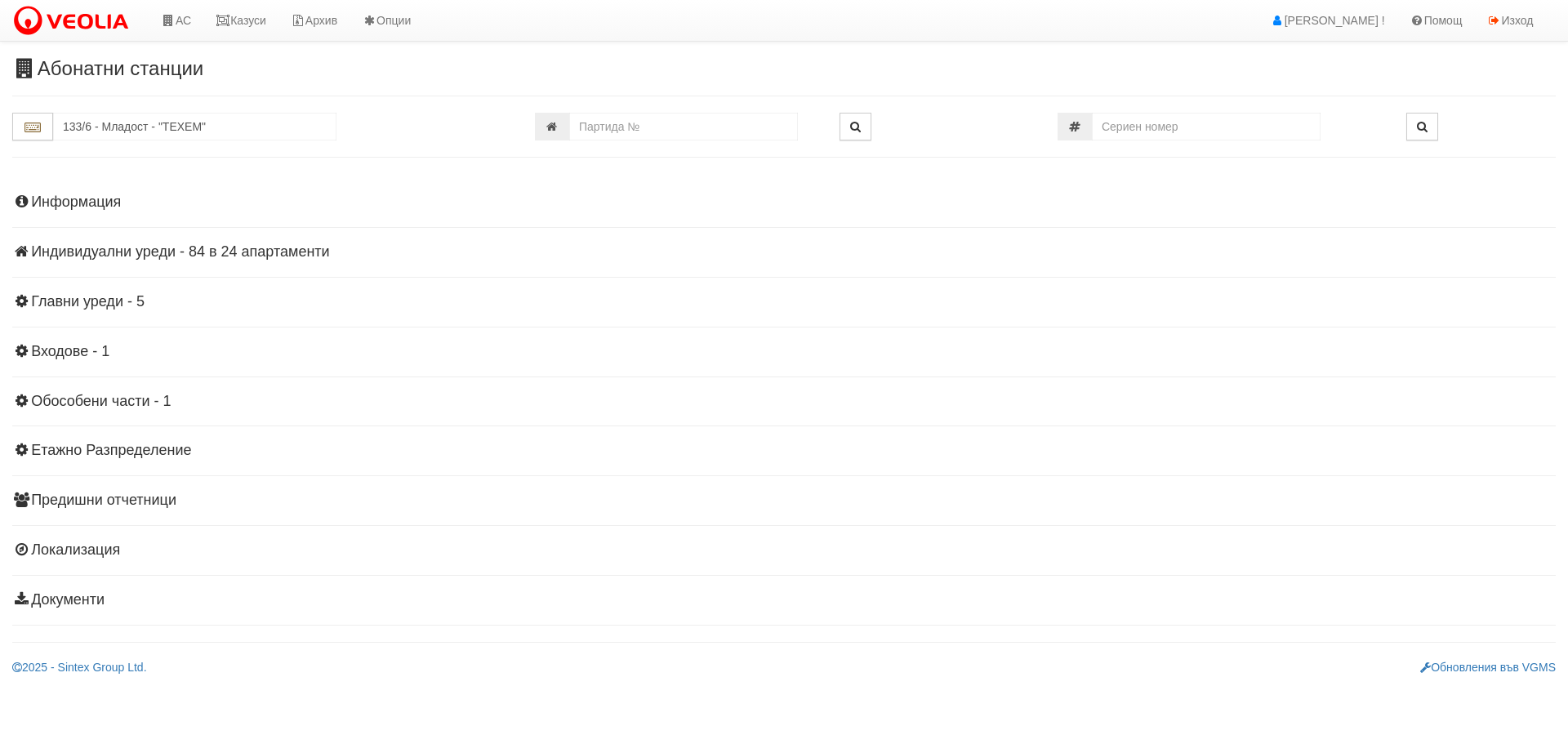
click at [93, 197] on h4 "Информация" at bounding box center [784, 202] width 1543 height 16
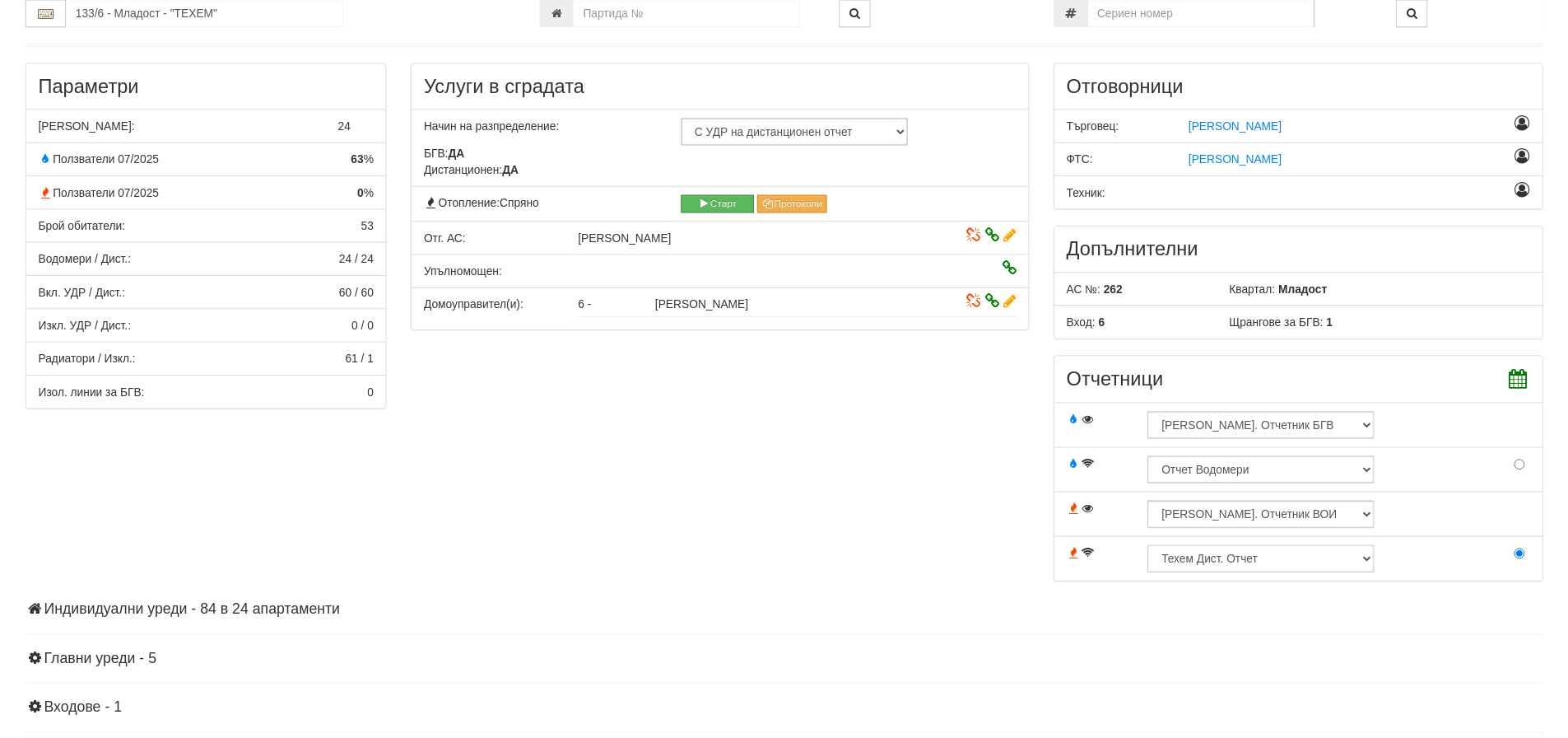
scroll to position [247, 0]
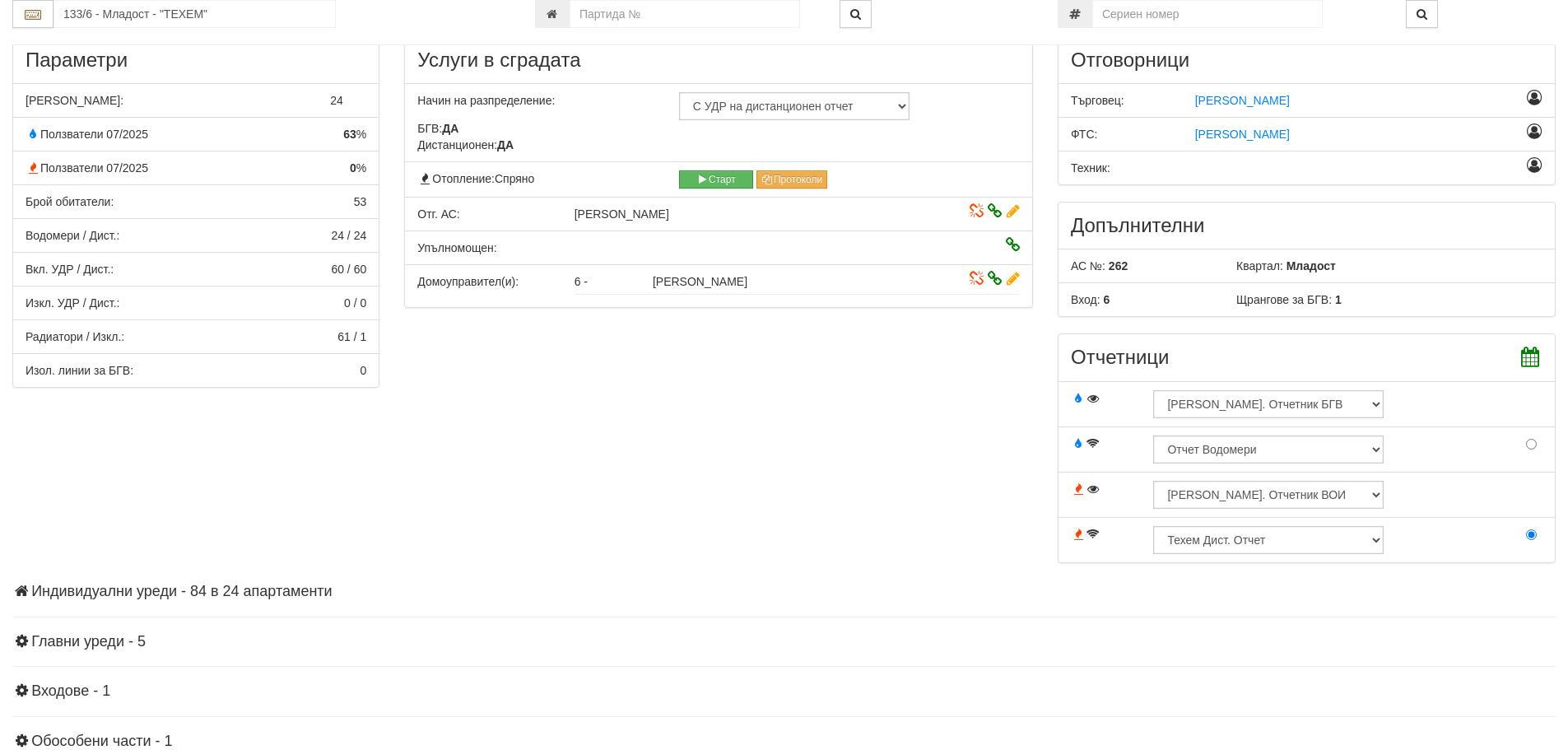
click at [151, 588] on h4 "Индивидуални уреди - 84 в 24 апартаменти" at bounding box center [784, 592] width 1543 height 16
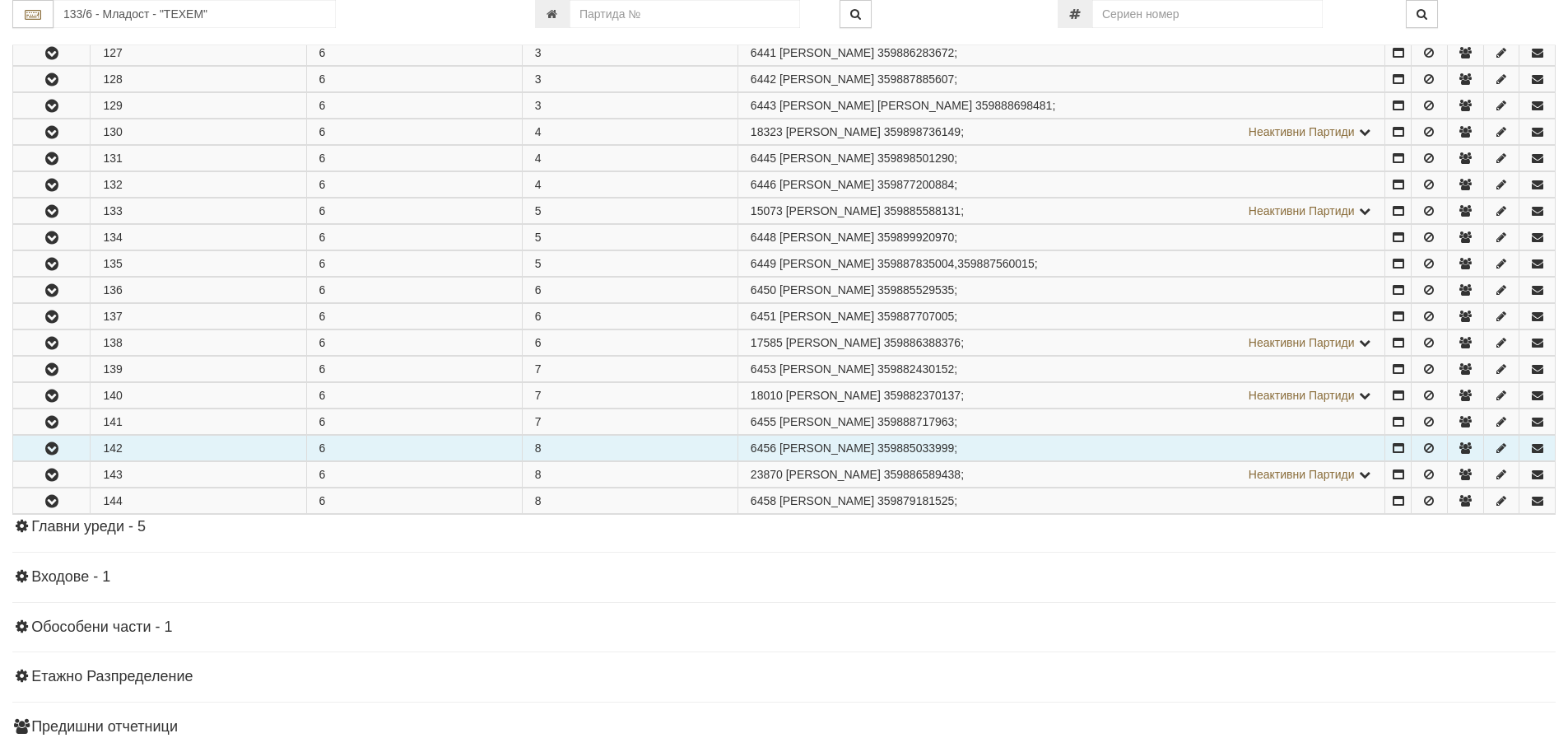
scroll to position [1070, 0]
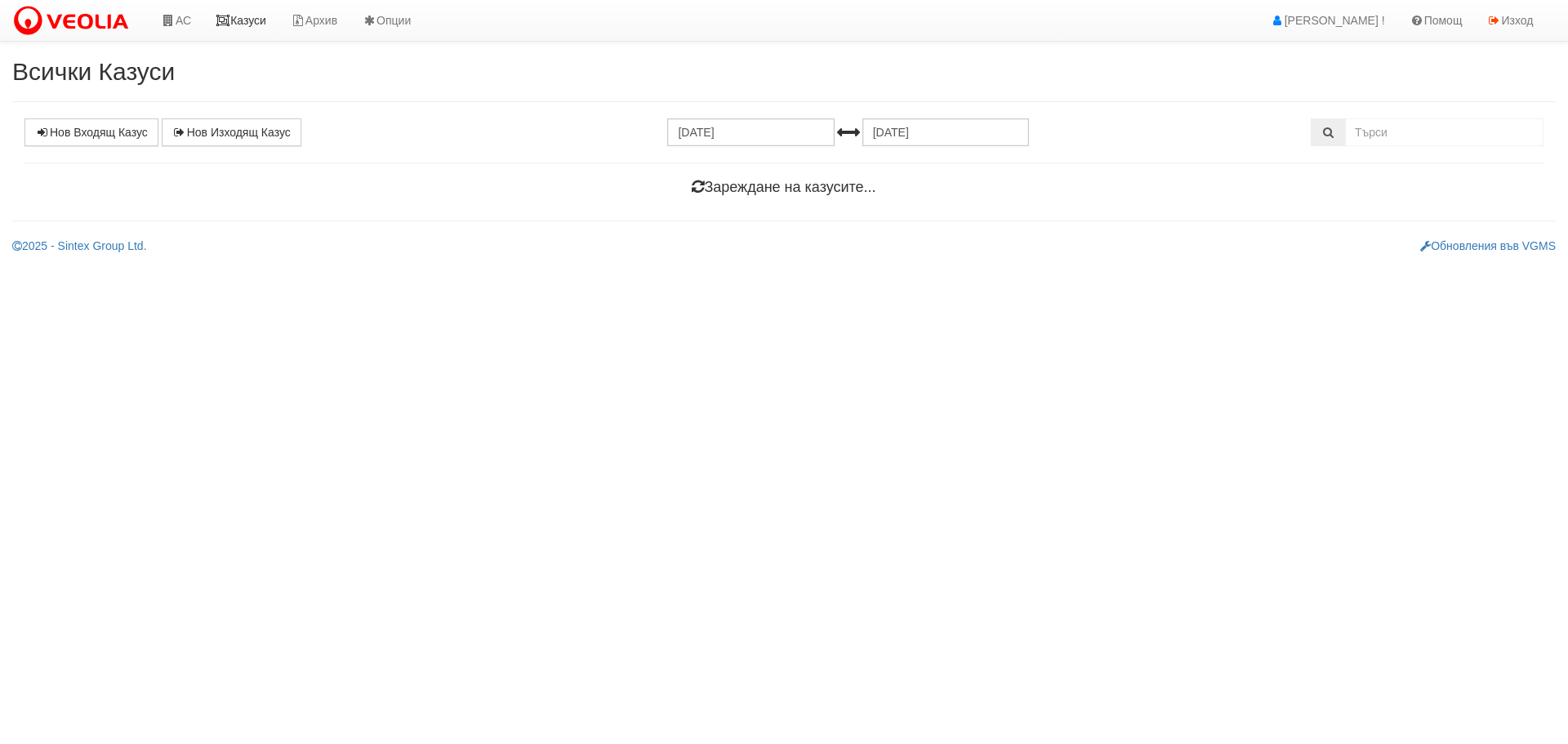
click at [253, 19] on link "Казуси" at bounding box center [240, 20] width 75 height 41
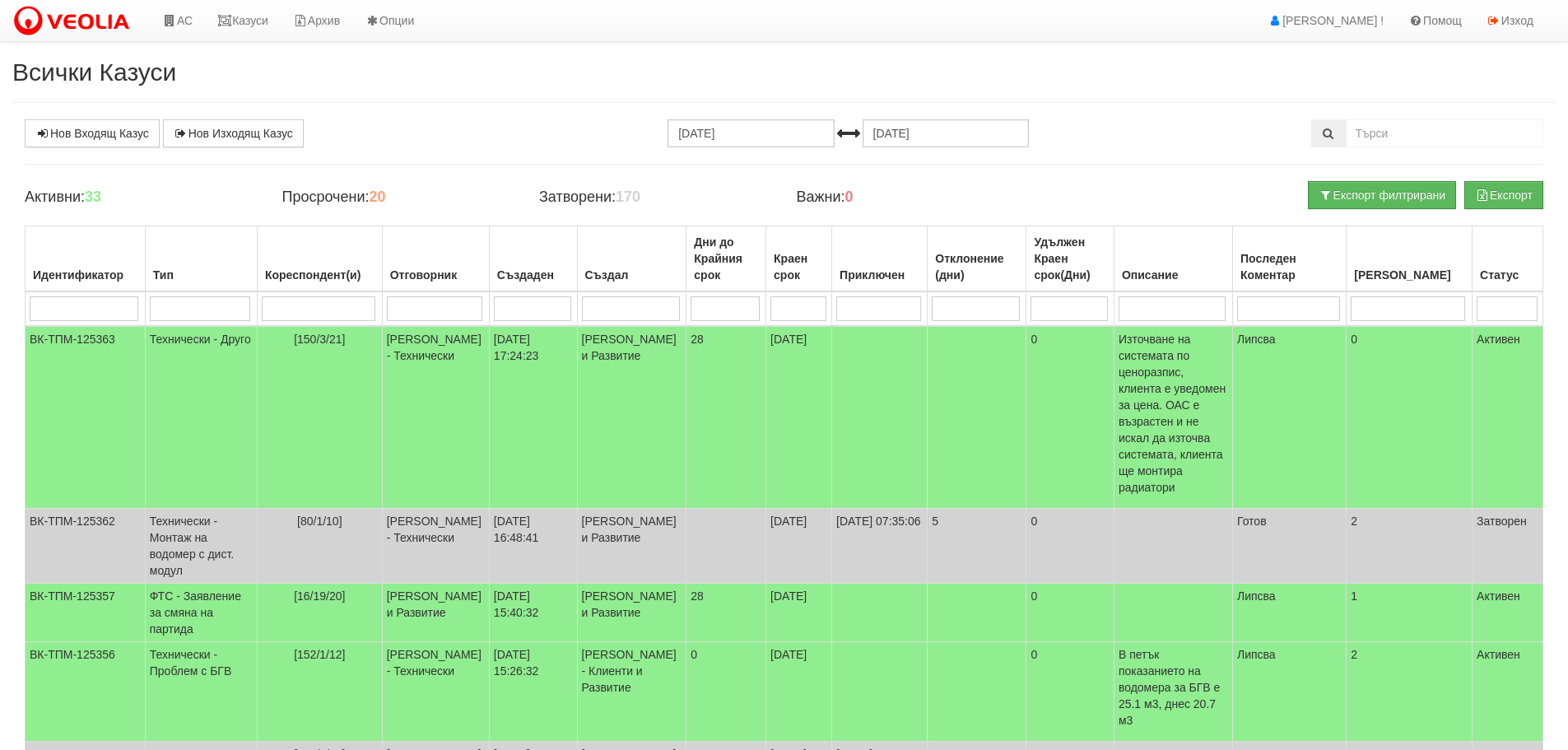
click at [343, 313] on input "search" at bounding box center [318, 308] width 113 height 25
type input "133"
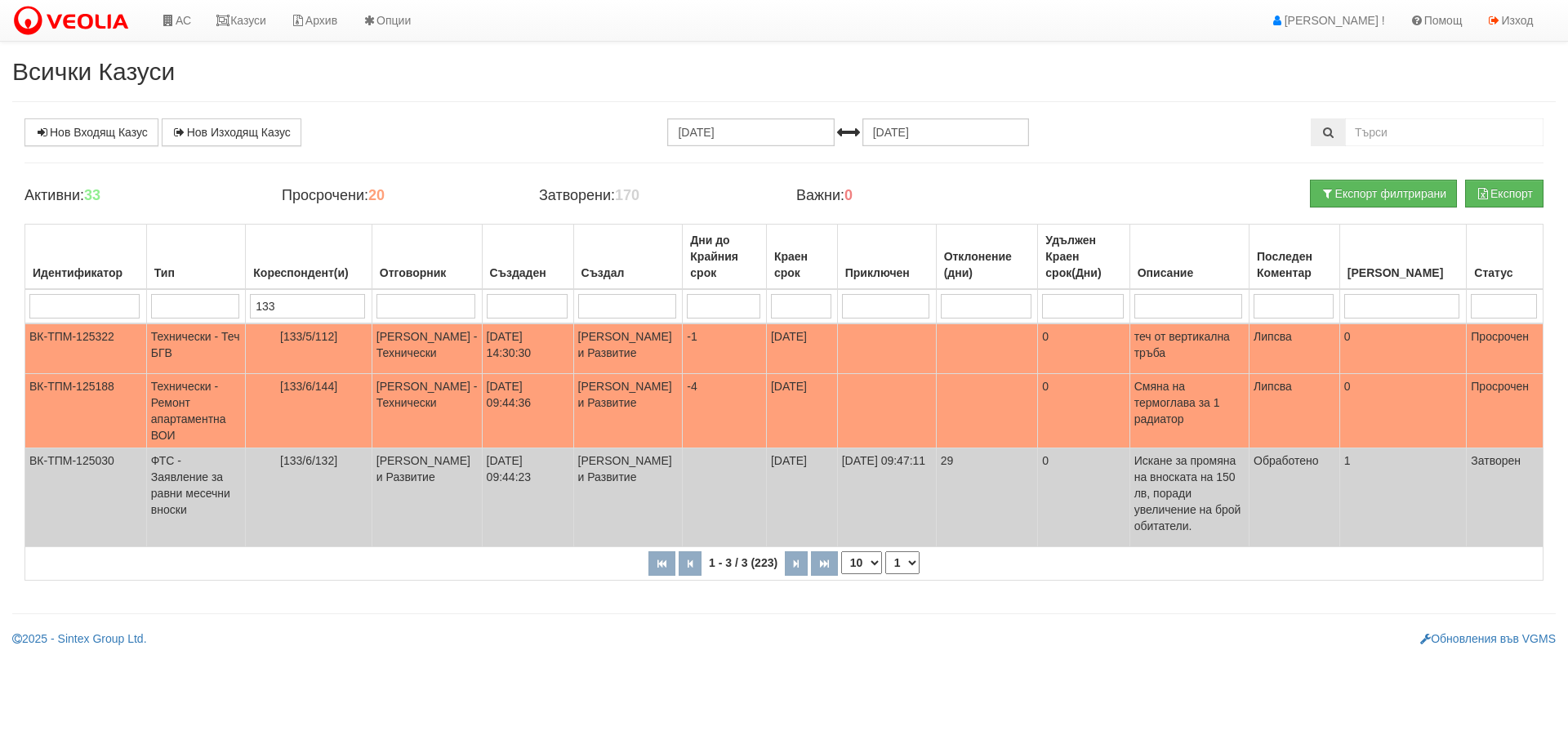
type input "133"
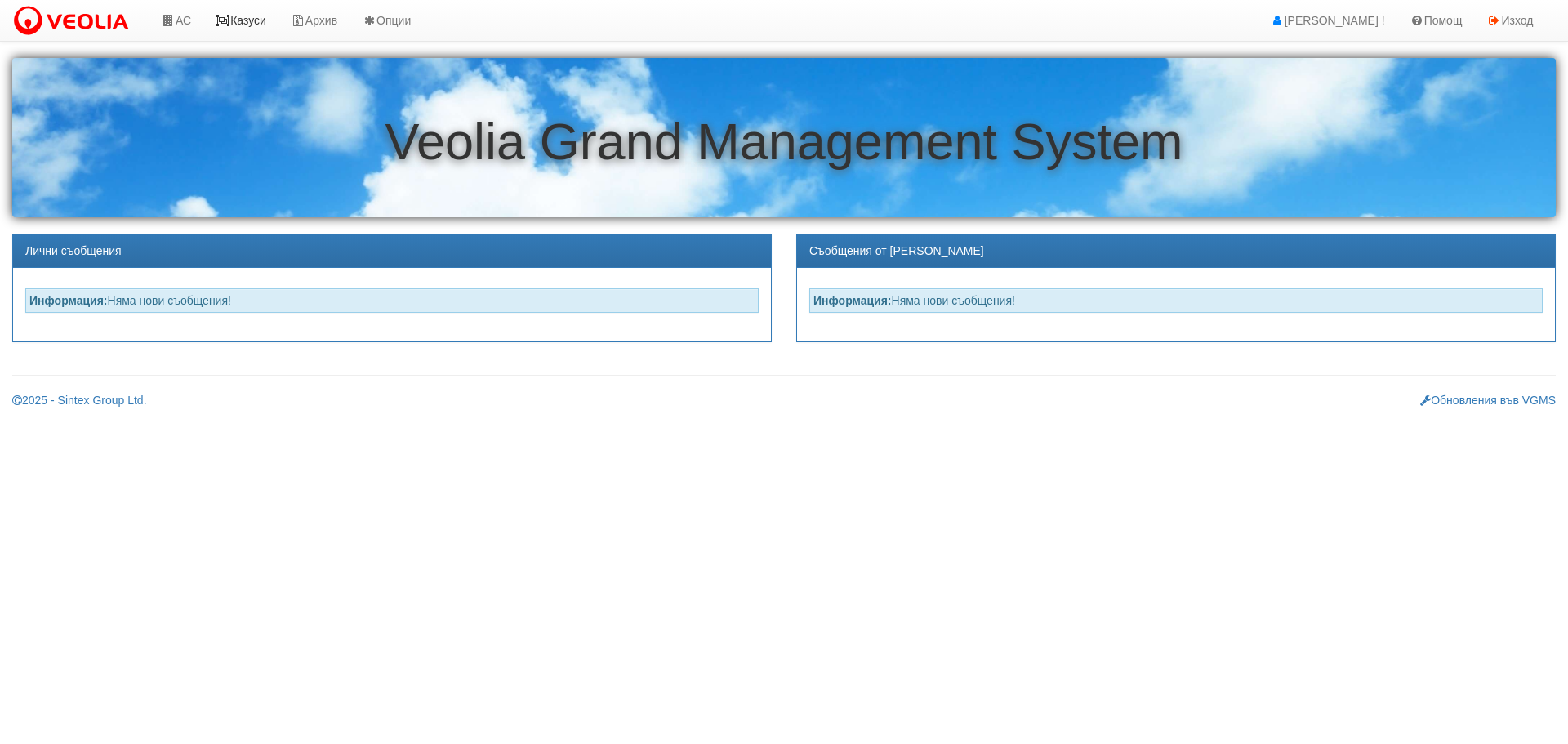
click at [240, 18] on link "Казуси" at bounding box center [240, 20] width 75 height 41
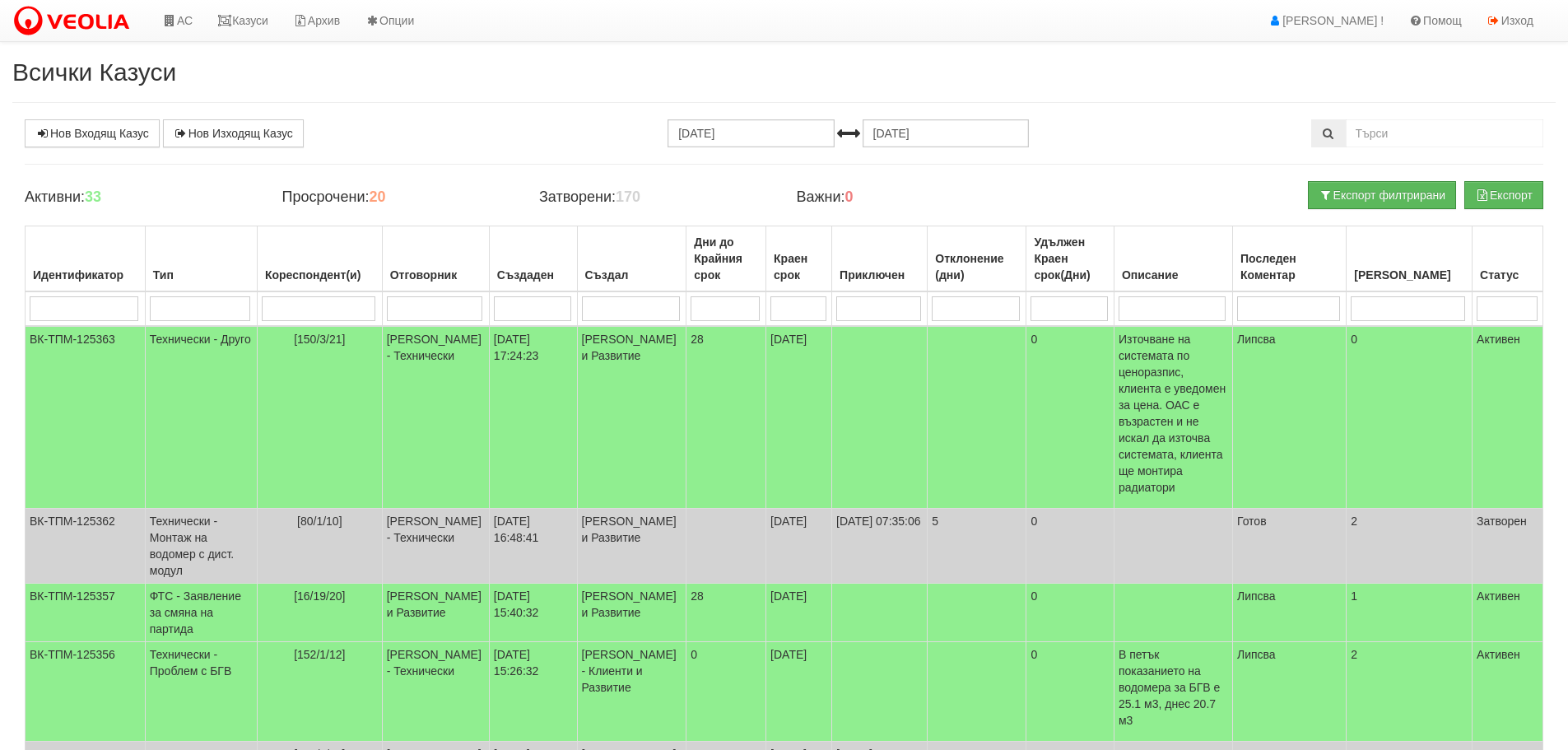
click at [344, 301] on input "search" at bounding box center [318, 308] width 113 height 25
type input "133"
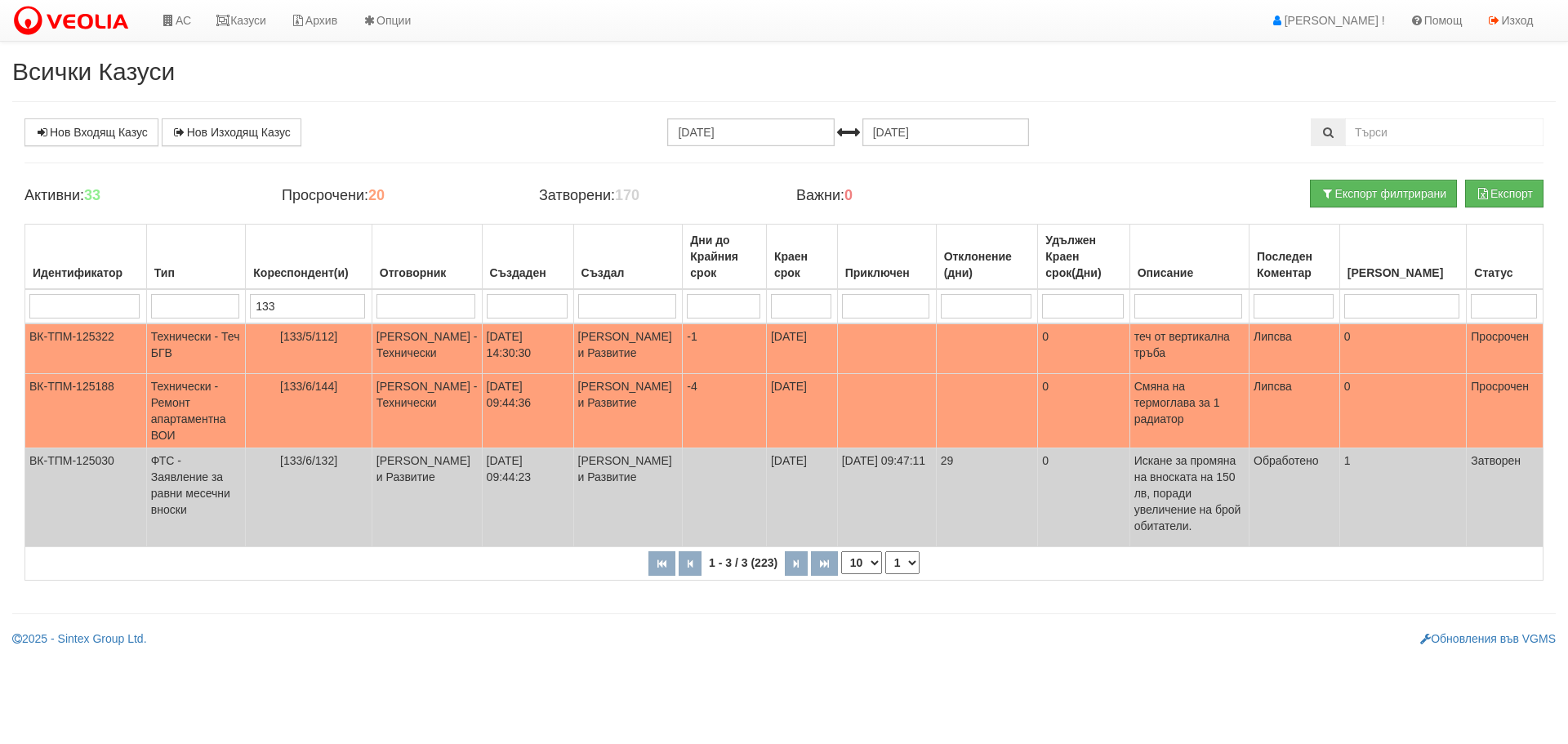
type input "133"
click at [904, 572] on select "1" at bounding box center [902, 563] width 34 height 23
click at [181, 338] on td "Технически - Теч БГВ" at bounding box center [196, 348] width 99 height 50
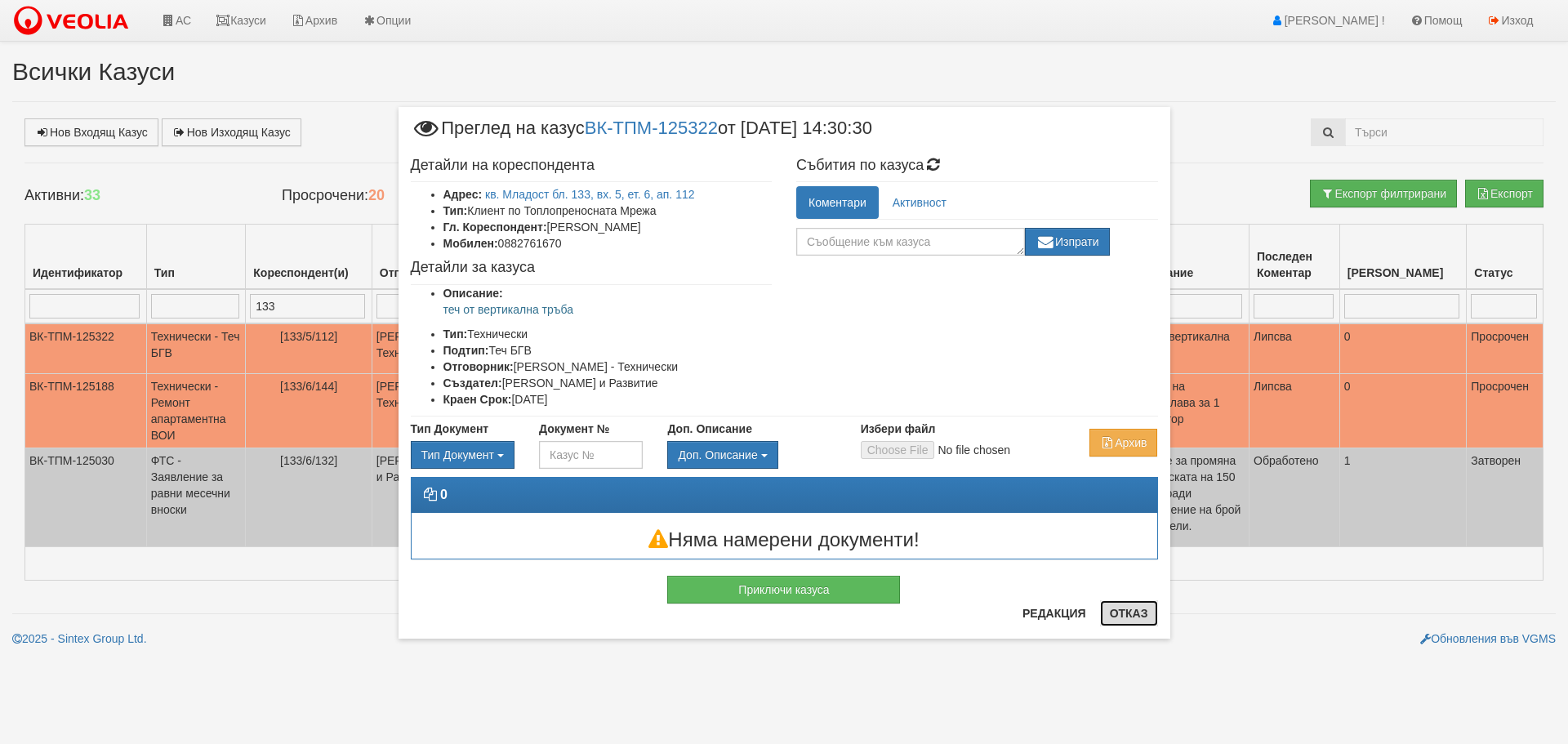
click at [1142, 615] on button "Отказ" at bounding box center [1128, 613] width 58 height 26
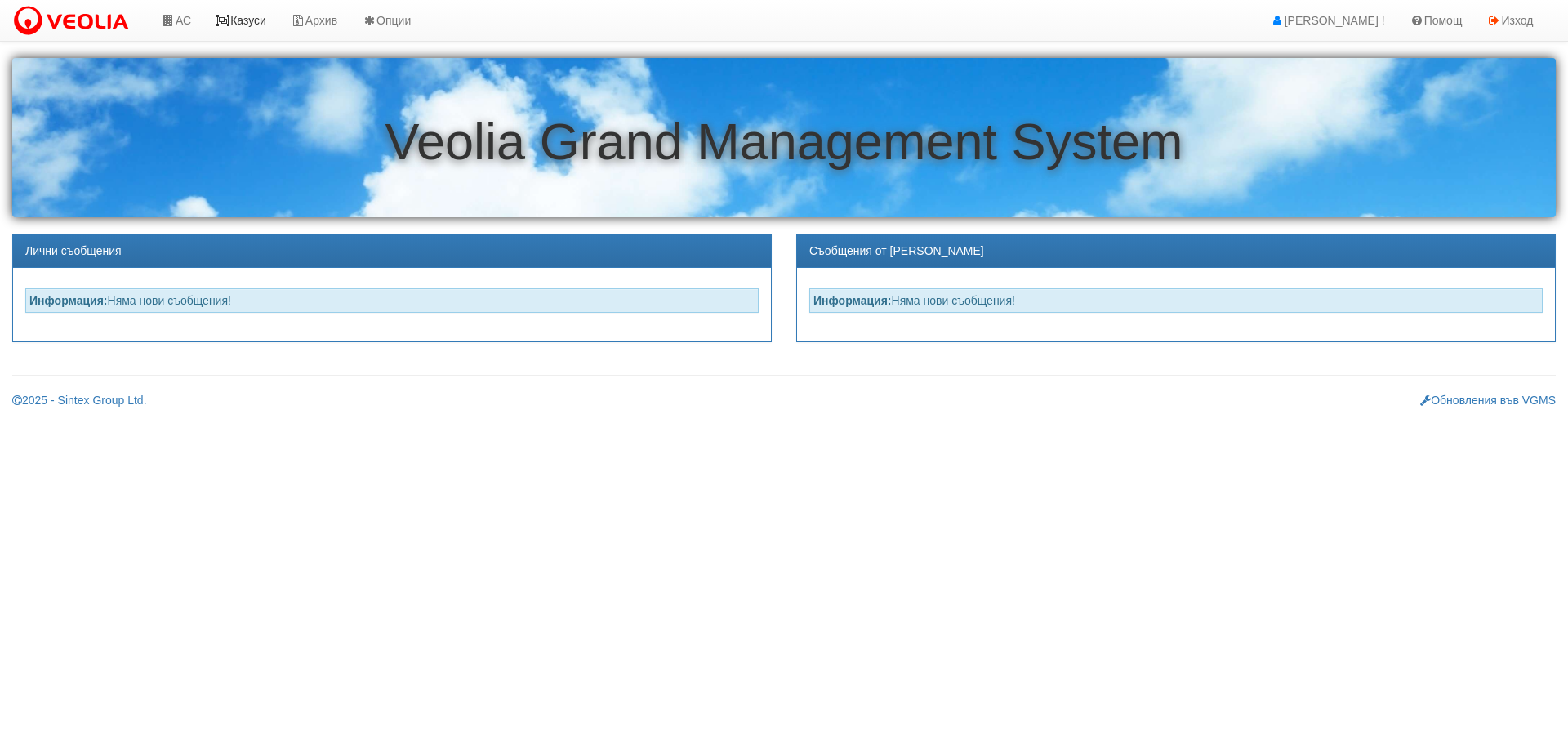
click at [266, 23] on link "Казуси" at bounding box center [240, 20] width 75 height 41
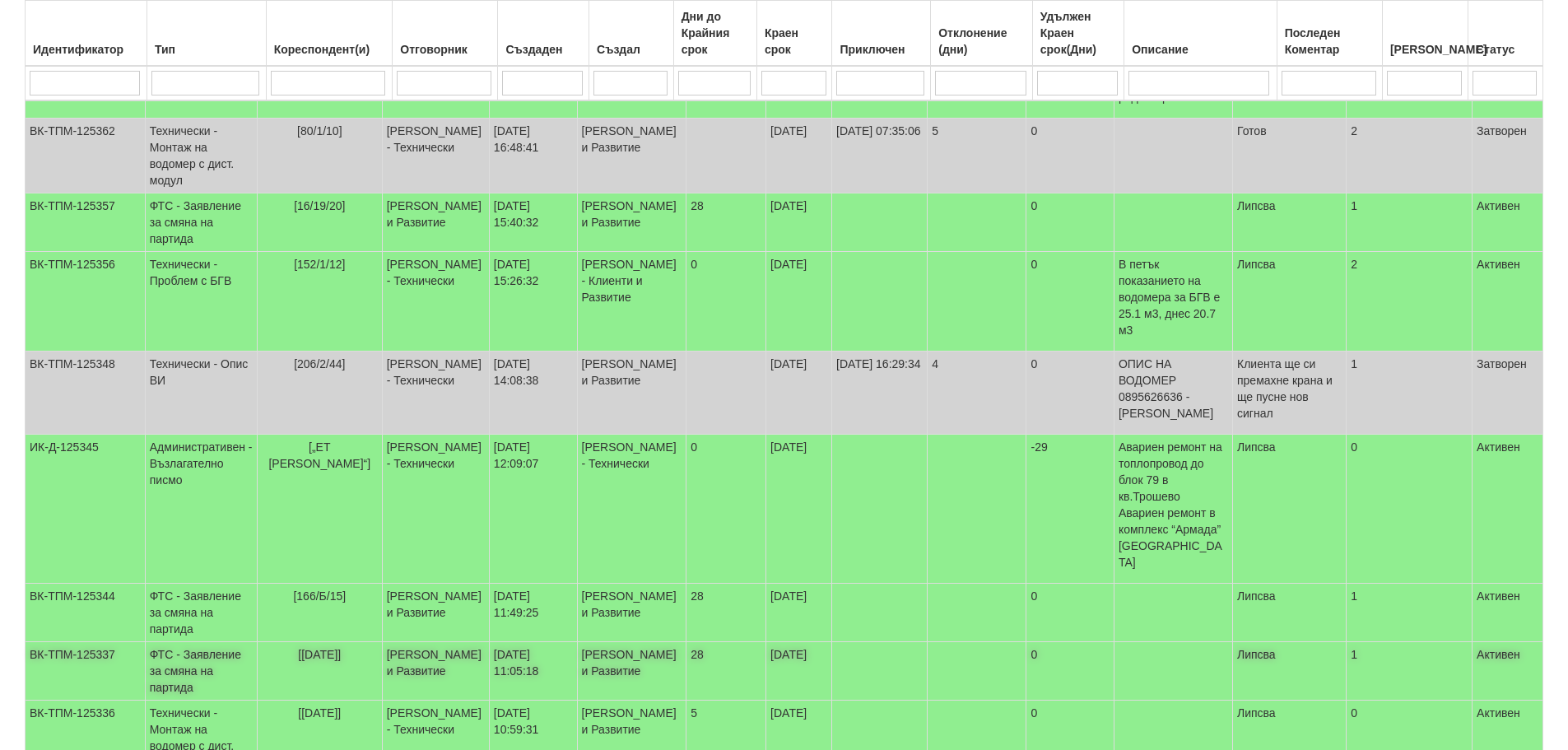
scroll to position [521, 0]
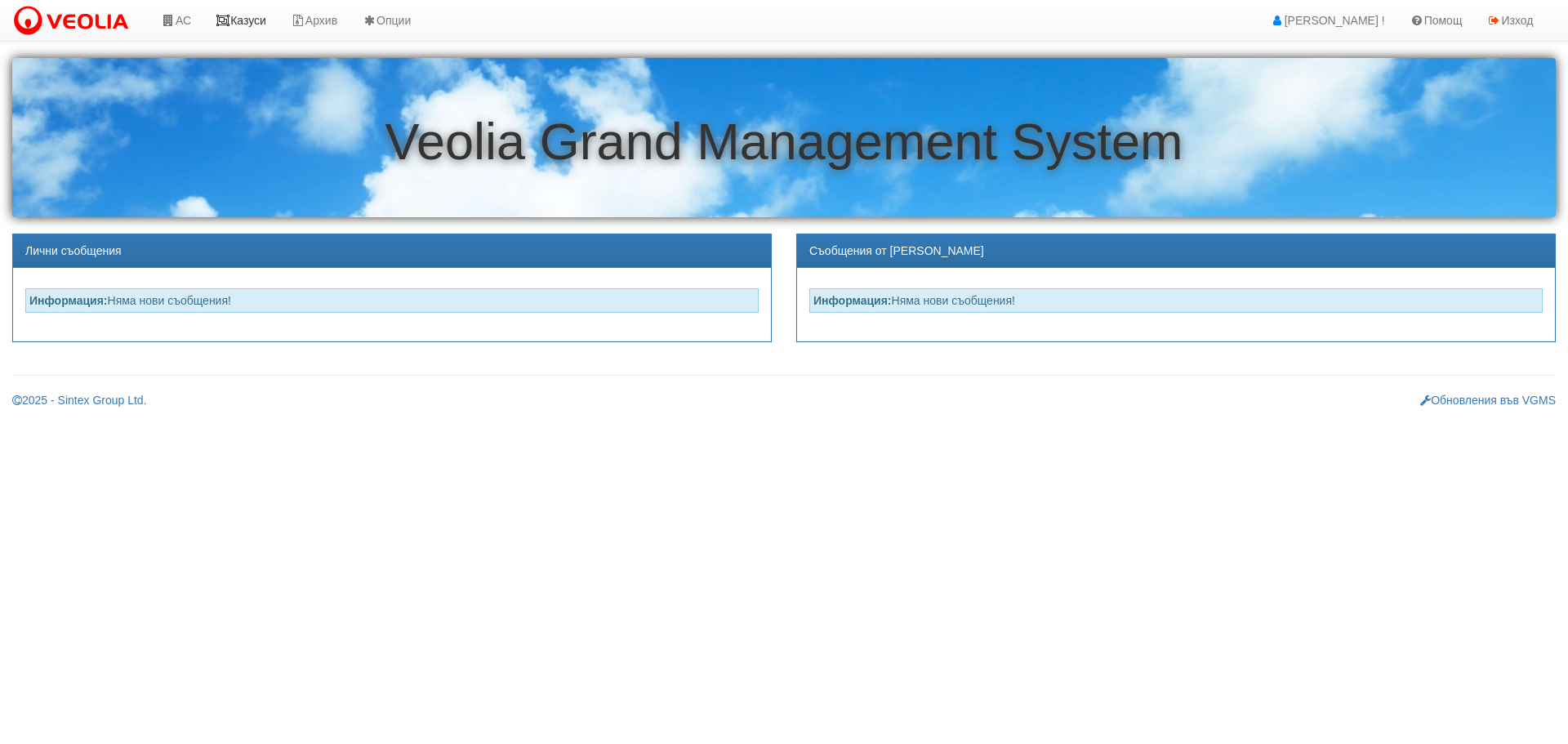
click at [251, 16] on link "Казуси" at bounding box center [240, 20] width 75 height 41
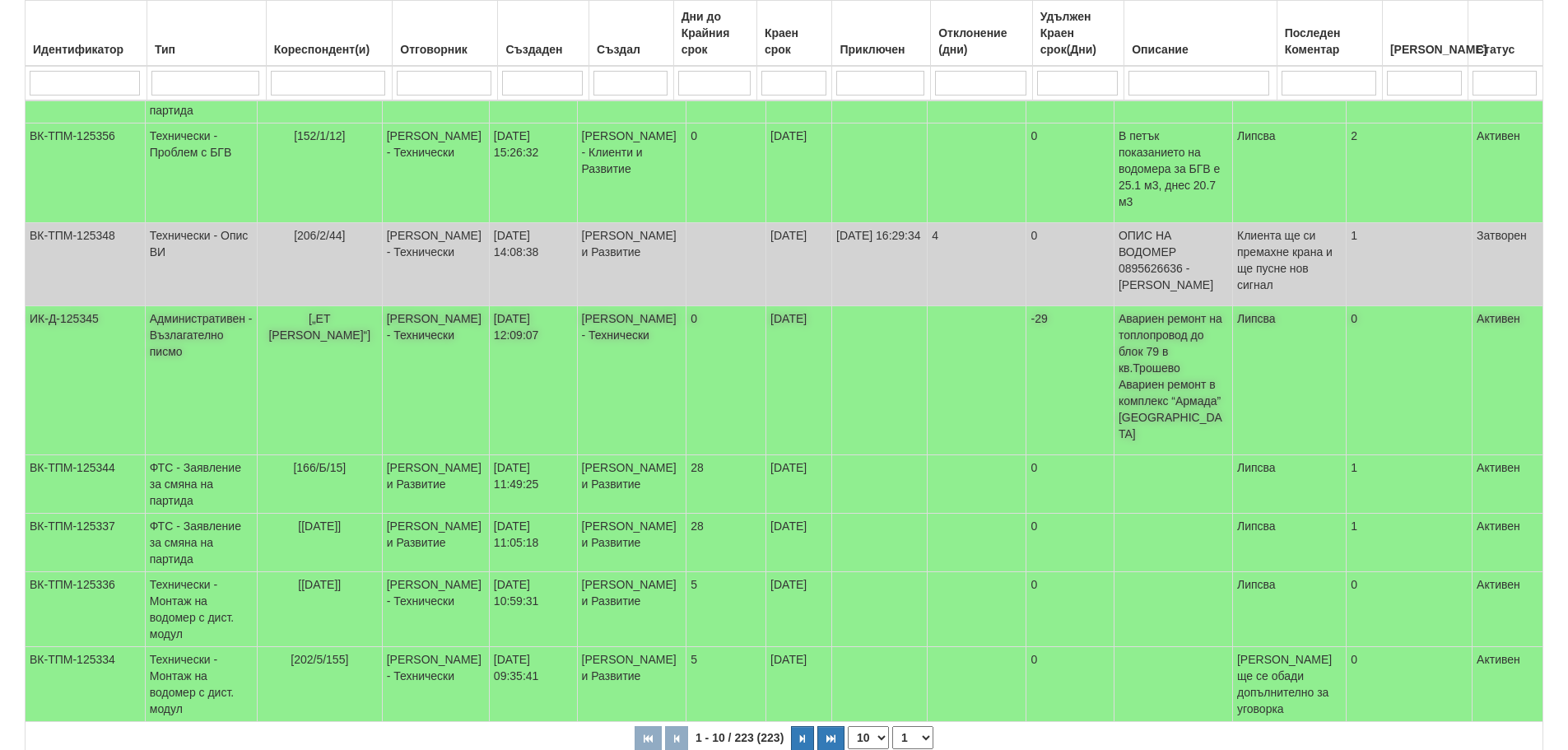
scroll to position [521, 0]
